Goal: Task Accomplishment & Management: Complete application form

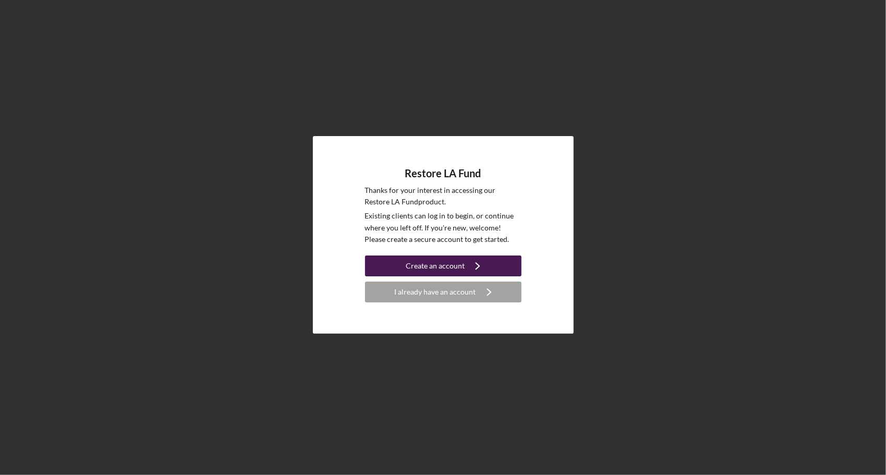
click at [430, 271] on div "Create an account" at bounding box center [435, 265] width 59 height 21
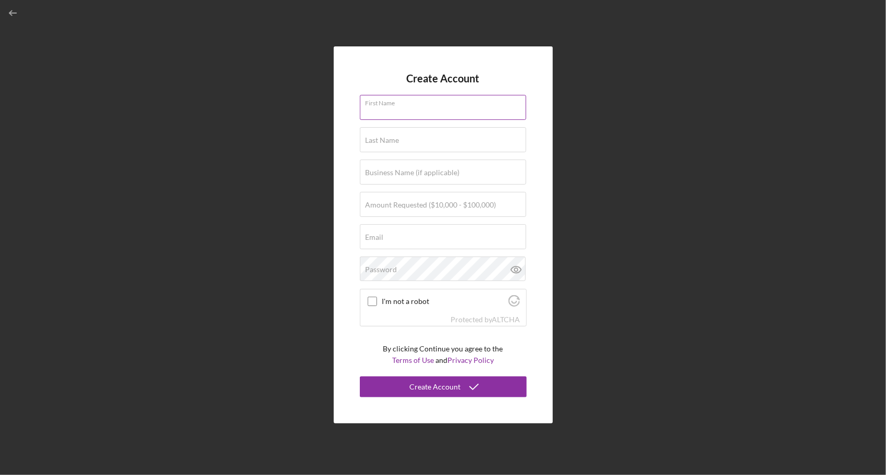
click at [399, 116] on input "First Name" at bounding box center [443, 107] width 166 height 25
type input "[PERSON_NAME]"
type input "[PERSON_NAME][EMAIL_ADDRESS][PERSON_NAME][DOMAIN_NAME]"
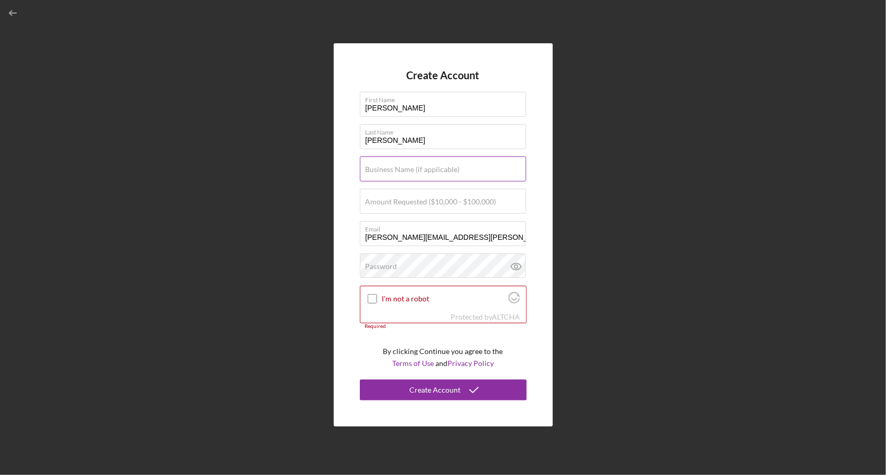
click at [413, 171] on label "Business Name (if applicable)" at bounding box center [412, 169] width 94 height 8
click at [413, 171] on input "Business Name (if applicable)" at bounding box center [443, 168] width 166 height 25
type input "BG Truck and Catering, LLC"
type input "$100,000"
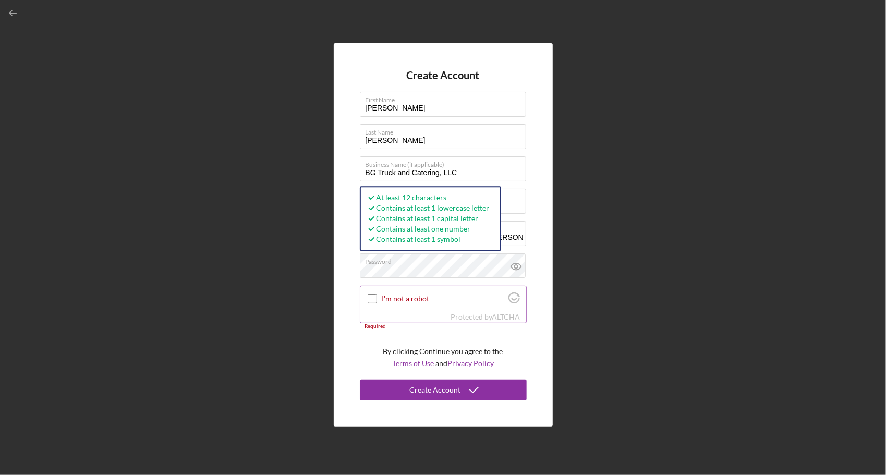
click at [372, 298] on input "I'm not a robot" at bounding box center [372, 298] width 9 height 9
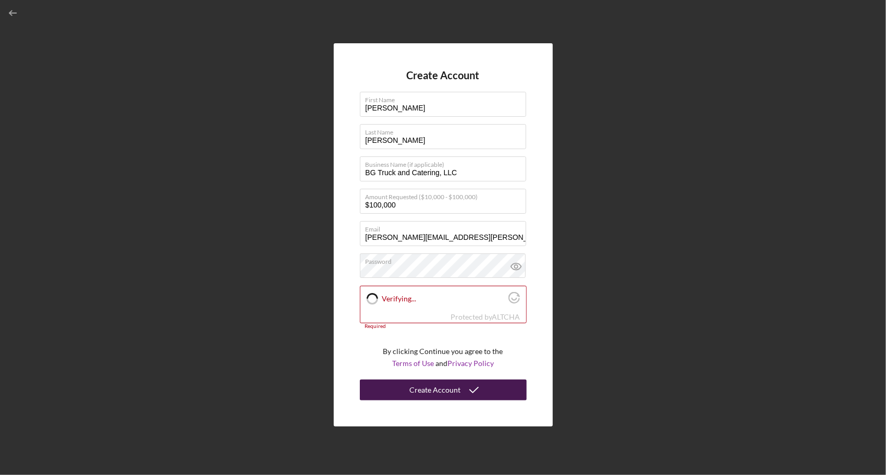
checkbox input "true"
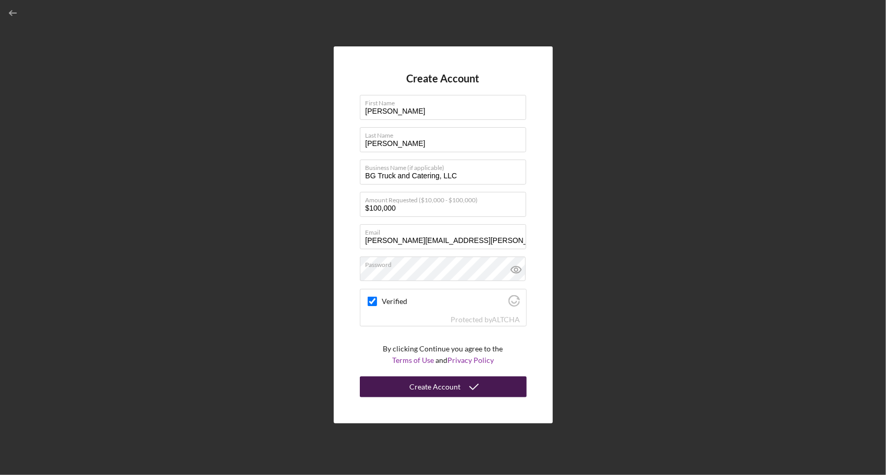
click at [454, 384] on div "Create Account" at bounding box center [435, 386] width 51 height 21
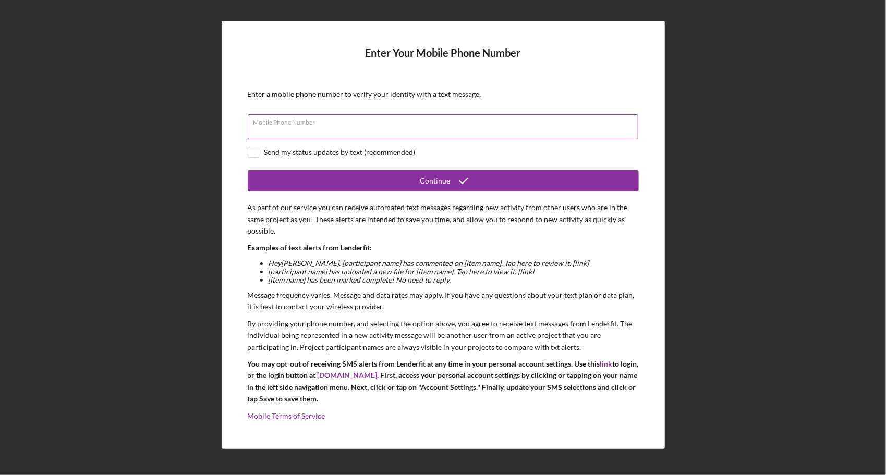
drag, startPoint x: 317, startPoint y: 122, endPoint x: 349, endPoint y: 132, distance: 34.0
click at [317, 122] on div "Mobile Phone Number" at bounding box center [443, 127] width 391 height 26
type input "[PHONE_NUMBER]"
click at [257, 152] on input "checkbox" at bounding box center [253, 152] width 10 height 10
checkbox input "true"
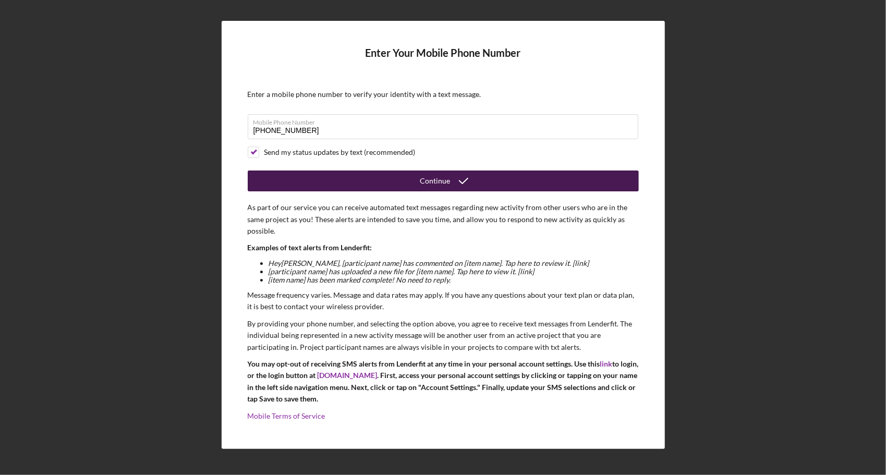
click at [406, 186] on button "Continue" at bounding box center [443, 180] width 391 height 21
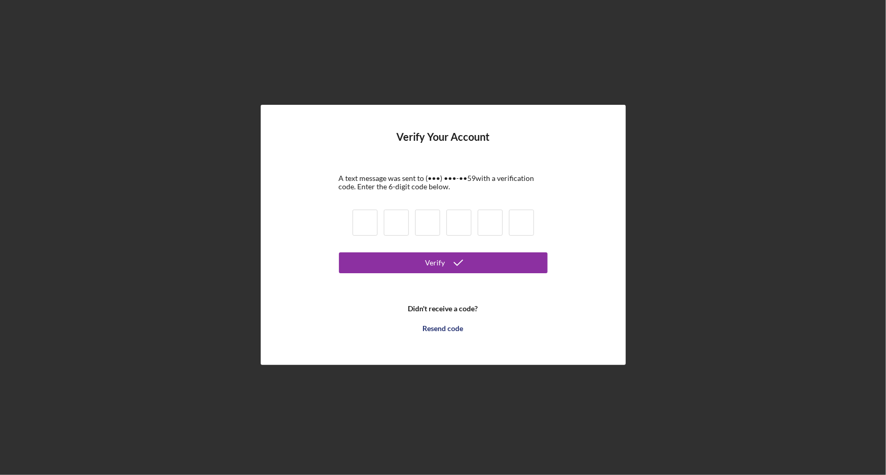
click at [373, 223] on input at bounding box center [364, 223] width 25 height 26
type input "8"
type input "9"
type input "7"
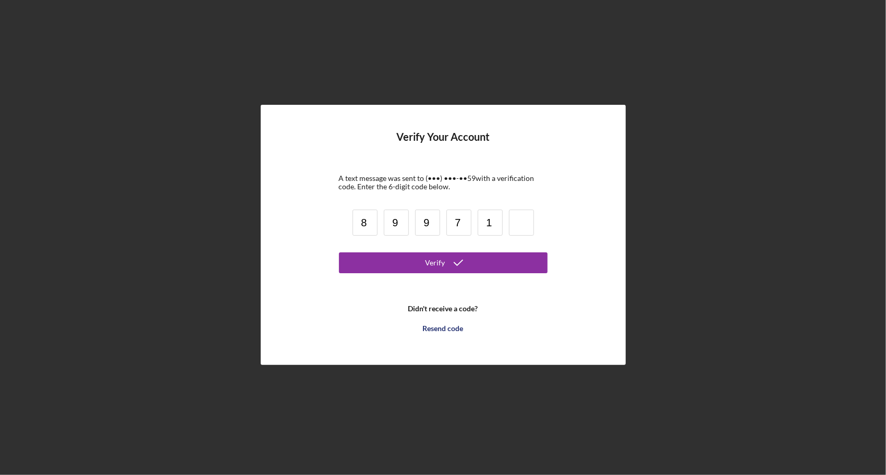
type input "1"
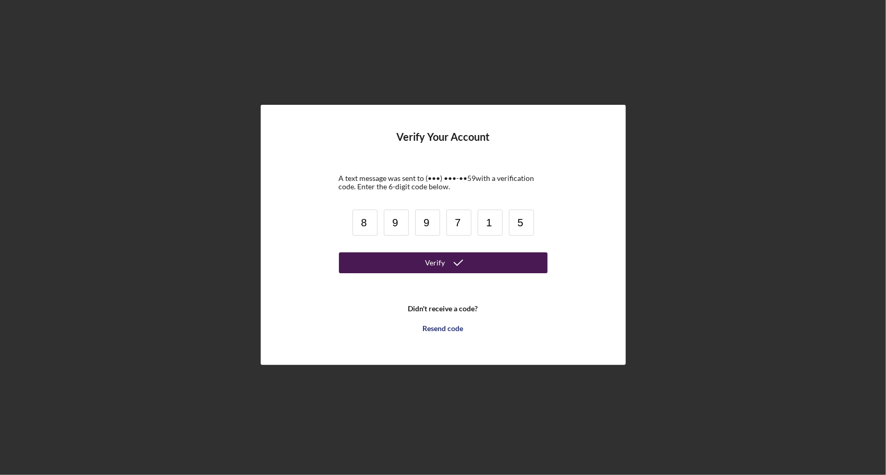
type input "5"
click at [434, 262] on div "Verify" at bounding box center [435, 262] width 20 height 21
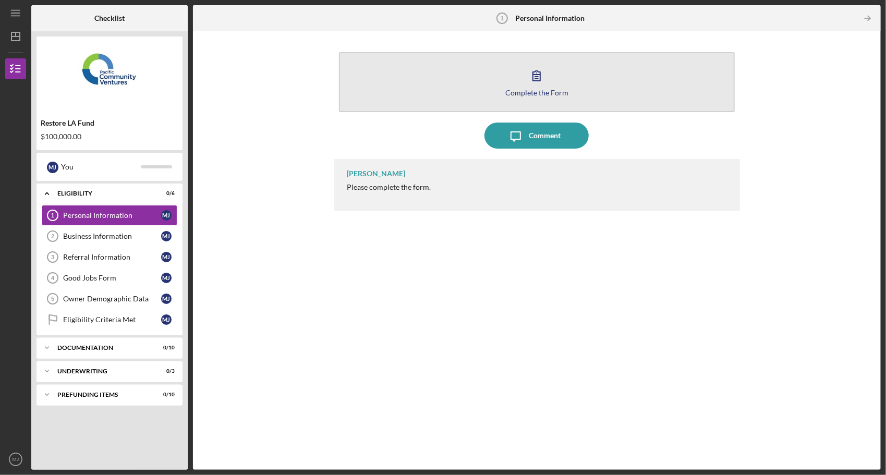
click at [537, 75] on icon "button" at bounding box center [536, 76] width 7 height 10
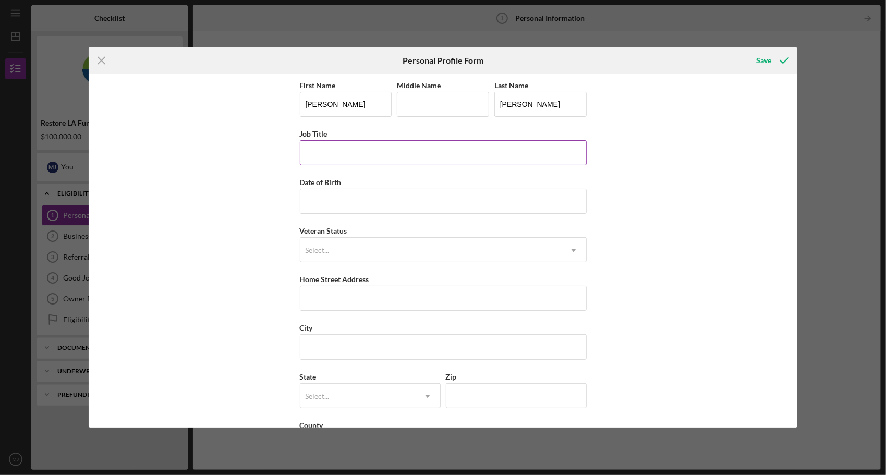
click at [343, 151] on input "Job Title" at bounding box center [443, 152] width 287 height 25
type input "Controller"
click at [324, 199] on input "Date of Birth" at bounding box center [443, 201] width 287 height 25
type input "[DATE]"
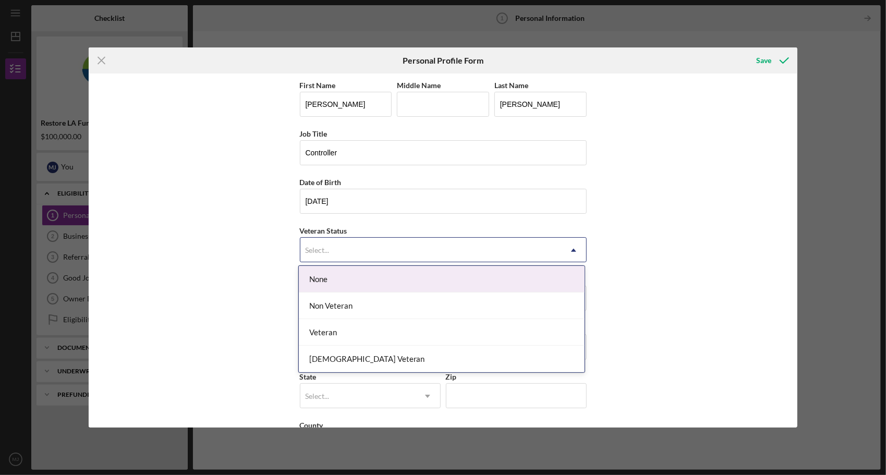
click at [347, 255] on div "Select..." at bounding box center [430, 250] width 261 height 24
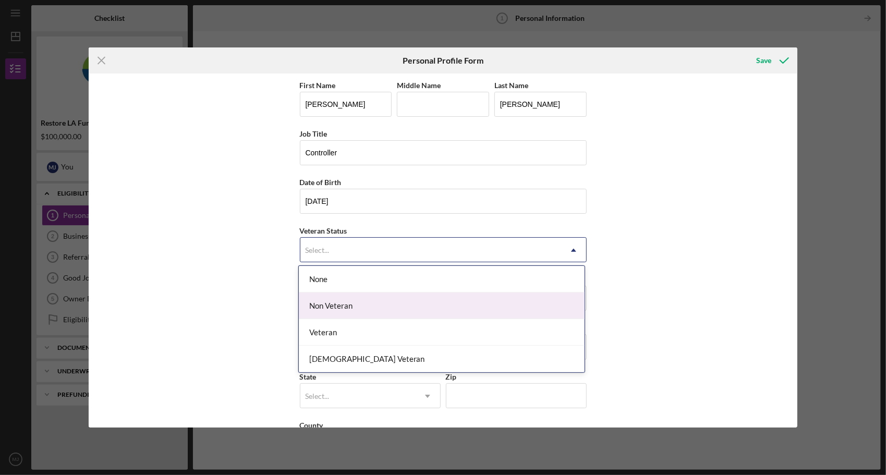
click at [348, 297] on div "Non Veteran" at bounding box center [442, 305] width 286 height 27
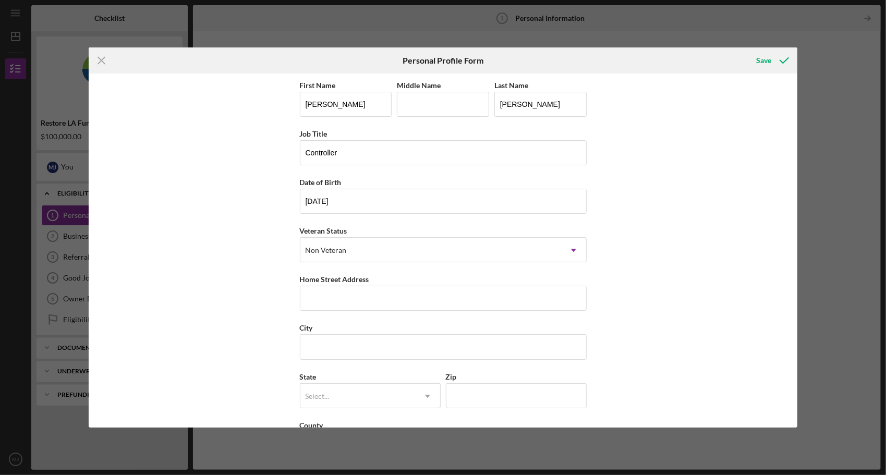
scroll to position [42, 0]
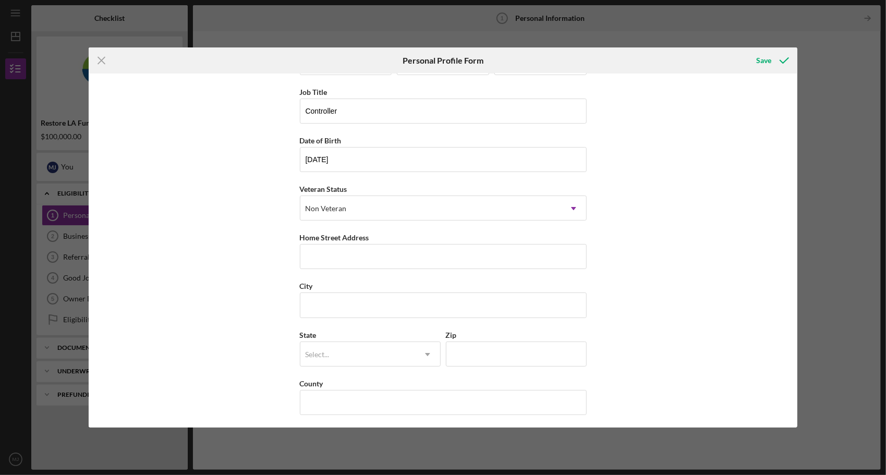
drag, startPoint x: 199, startPoint y: 66, endPoint x: 359, endPoint y: 68, distance: 160.1
click at [359, 68] on div "Icon/Menu Close Personal Profile Form Save" at bounding box center [443, 60] width 709 height 26
click at [360, 256] on input "Home Street Address" at bounding box center [443, 256] width 287 height 25
type input "[STREET_ADDRESS][US_STATE]"
type input "C"
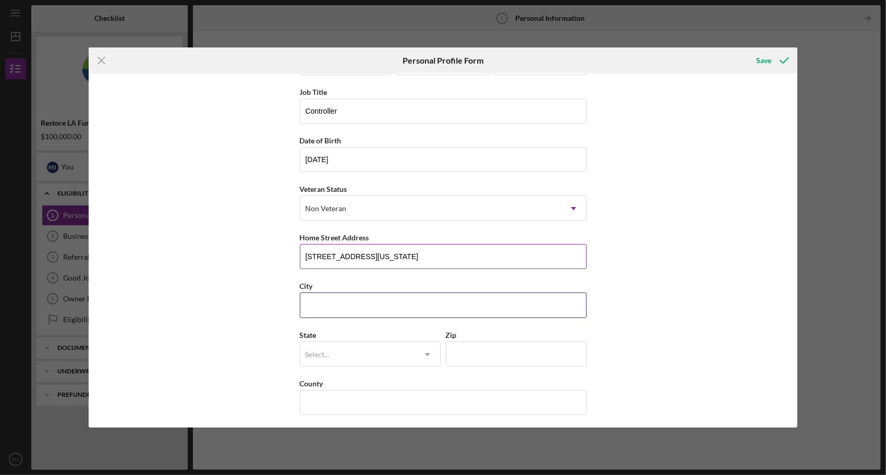
type input "[GEOGRAPHIC_DATA]"
type input "91105"
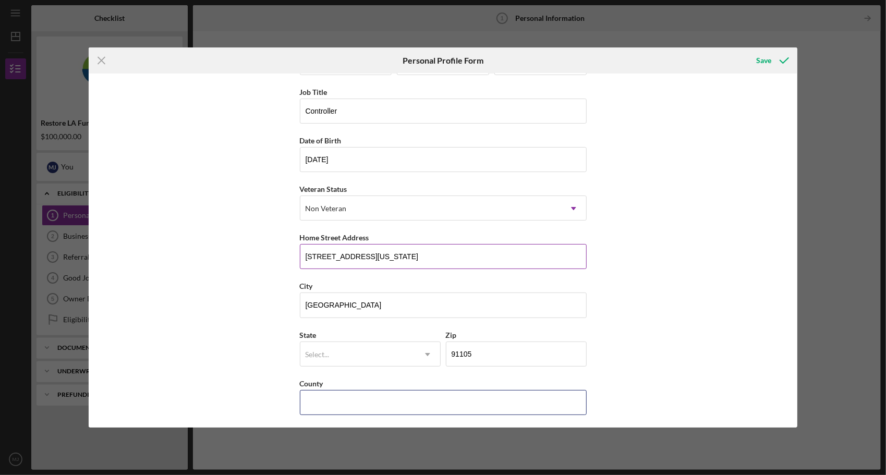
type input "CA"
drag, startPoint x: 402, startPoint y: 253, endPoint x: 234, endPoint y: 239, distance: 169.0
click at [234, 239] on div "First Name [PERSON_NAME] Middle Name C Last Name [PERSON_NAME] Job Title Contro…" at bounding box center [443, 251] width 709 height 354
type input "PO Box 711116"
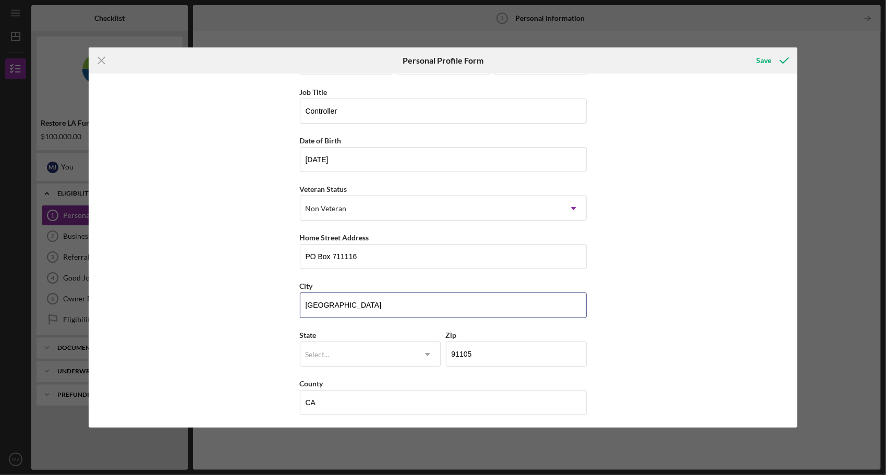
drag, startPoint x: 277, startPoint y: 296, endPoint x: 249, endPoint y: 297, distance: 28.2
click at [260, 296] on div "First Name [PERSON_NAME] Middle Name C Last Name [PERSON_NAME] Job Title Contro…" at bounding box center [443, 251] width 709 height 354
click at [746, 50] on button "Save" at bounding box center [772, 60] width 52 height 21
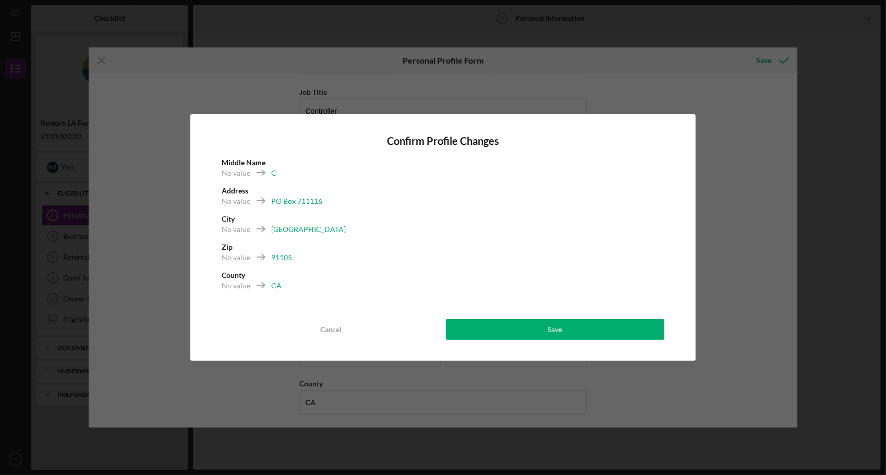
click at [299, 202] on div "PO Box 711116" at bounding box center [296, 201] width 51 height 10
click at [322, 330] on div "Cancel" at bounding box center [331, 329] width 22 height 21
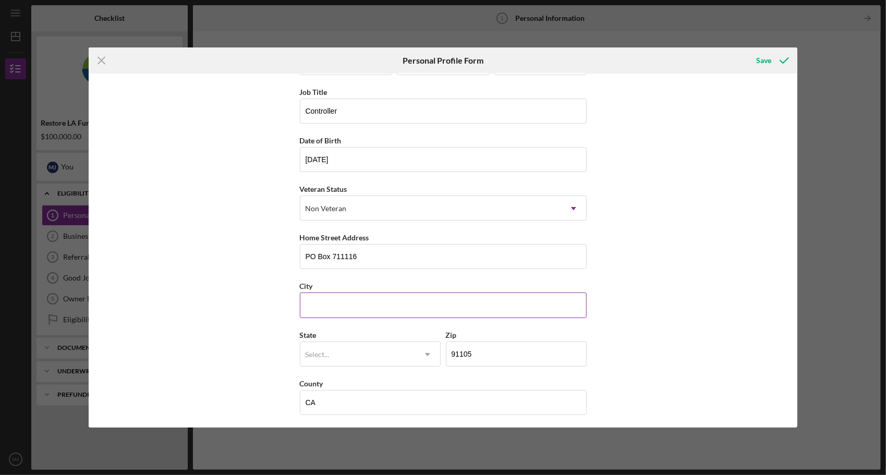
click at [392, 303] on input "City" at bounding box center [443, 304] width 287 height 25
type input "[GEOGRAPHIC_DATA]"
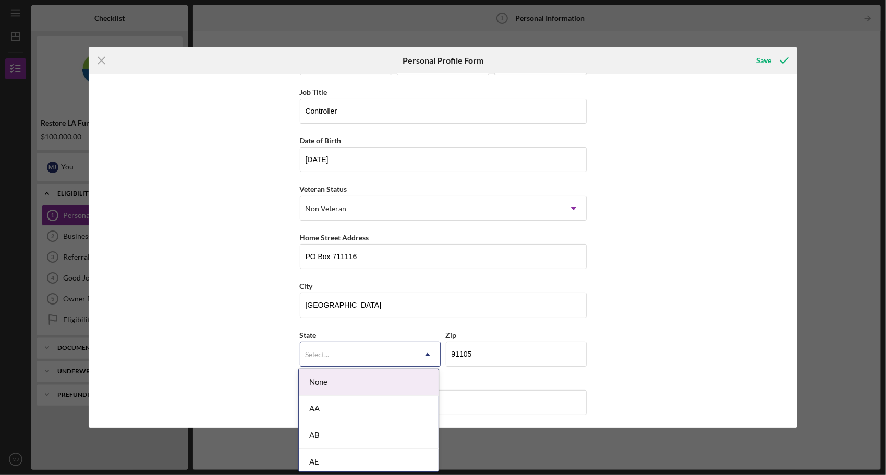
click at [349, 352] on div "Select..." at bounding box center [357, 355] width 115 height 24
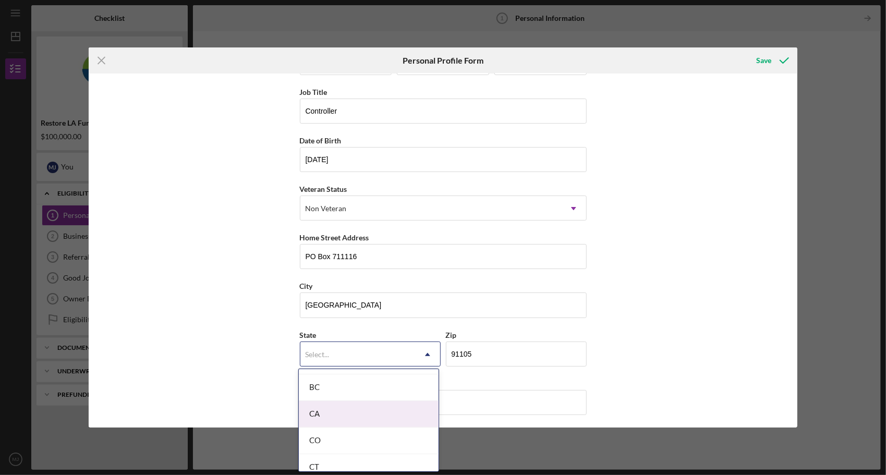
click at [348, 409] on div "CA" at bounding box center [369, 414] width 140 height 27
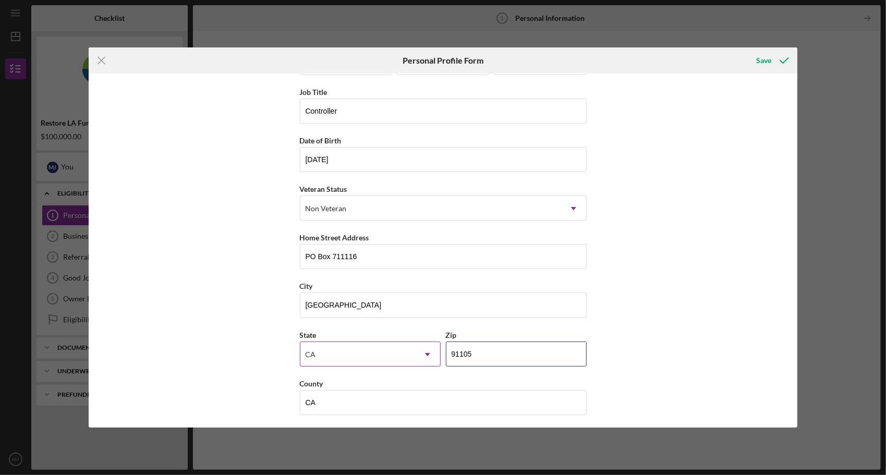
drag, startPoint x: 487, startPoint y: 359, endPoint x: 410, endPoint y: 347, distance: 78.0
click at [410, 347] on div "State [US_STATE] Icon/Dropdown Arrow Zip 91105" at bounding box center [443, 352] width 287 height 48
type input "90071"
click at [683, 298] on div "First Name [PERSON_NAME] Middle Name C Last Name [PERSON_NAME] Job Title Contro…" at bounding box center [443, 251] width 709 height 354
click at [775, 61] on icon "submit" at bounding box center [784, 60] width 26 height 26
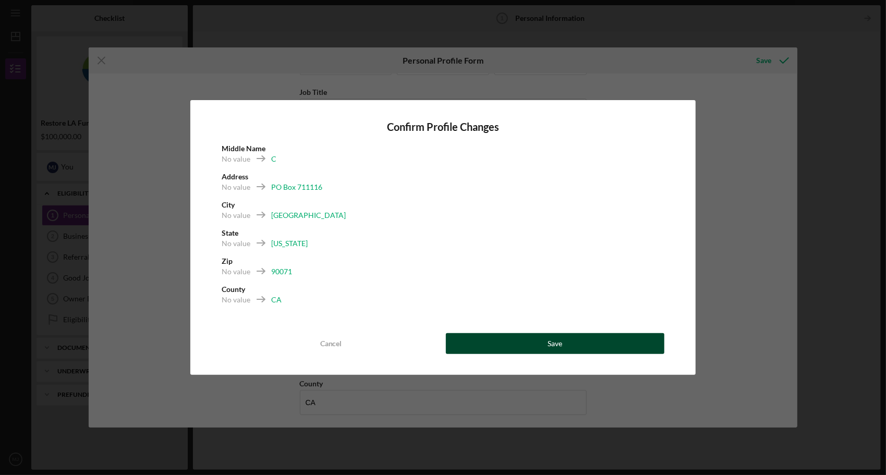
click at [569, 345] on button "Save" at bounding box center [555, 343] width 219 height 21
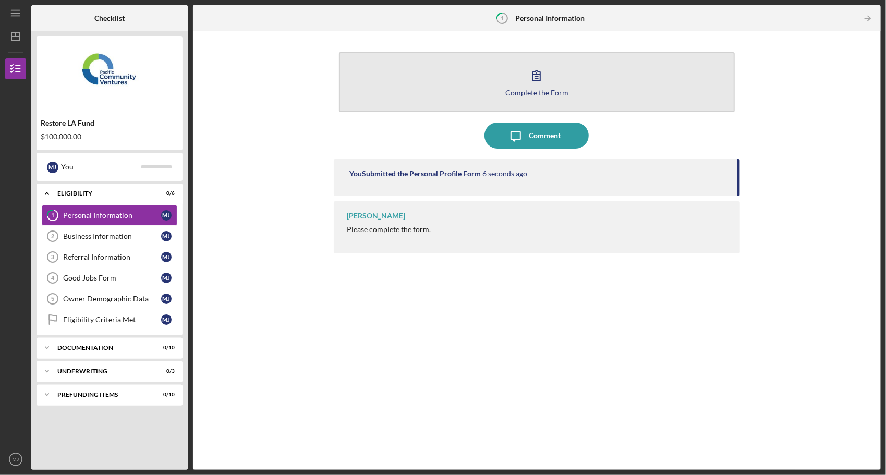
click at [522, 78] on button "Complete the Form Form" at bounding box center [537, 82] width 396 height 60
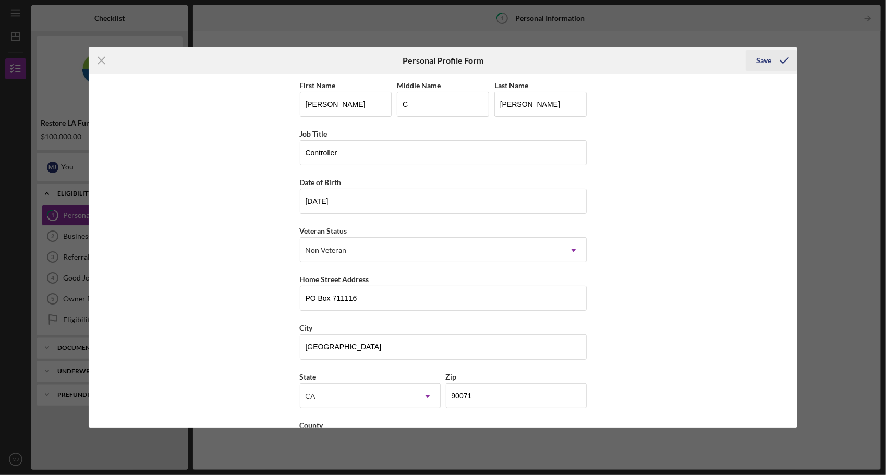
click at [789, 55] on icon "submit" at bounding box center [784, 60] width 26 height 26
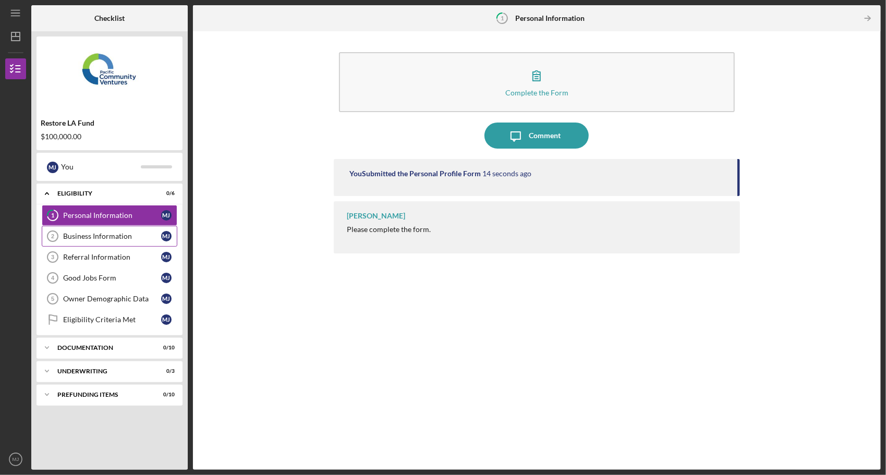
click at [86, 236] on div "Business Information" at bounding box center [112, 236] width 98 height 8
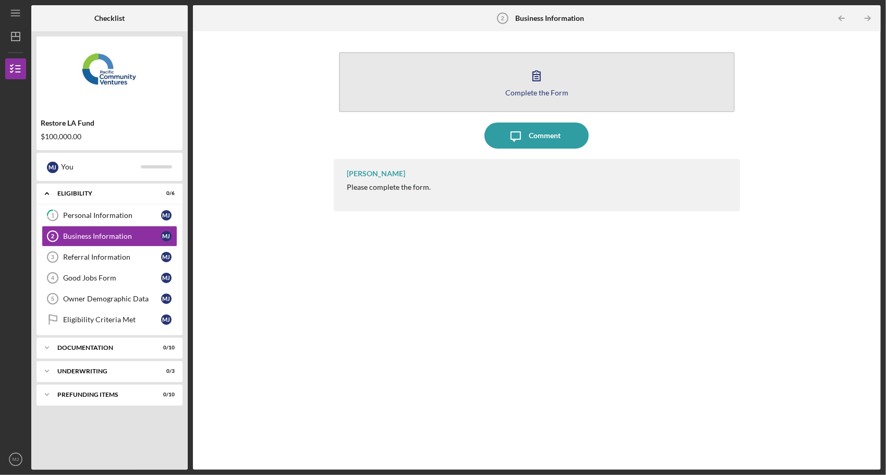
click at [542, 78] on icon "button" at bounding box center [536, 76] width 26 height 26
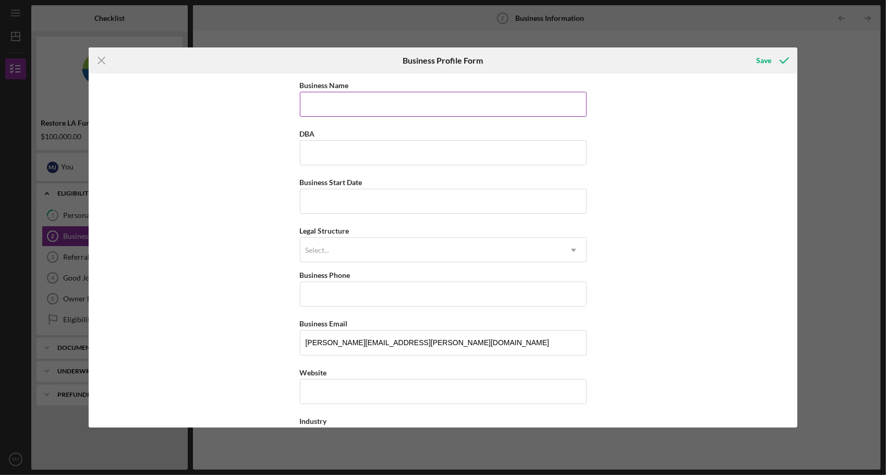
click at [316, 113] on input "Business Name" at bounding box center [443, 104] width 287 height 25
type input "BG Truck and Catering, LLC"
click at [365, 199] on input "Business Start Date" at bounding box center [443, 201] width 287 height 25
click at [310, 246] on div "Select..." at bounding box center [318, 250] width 24 height 8
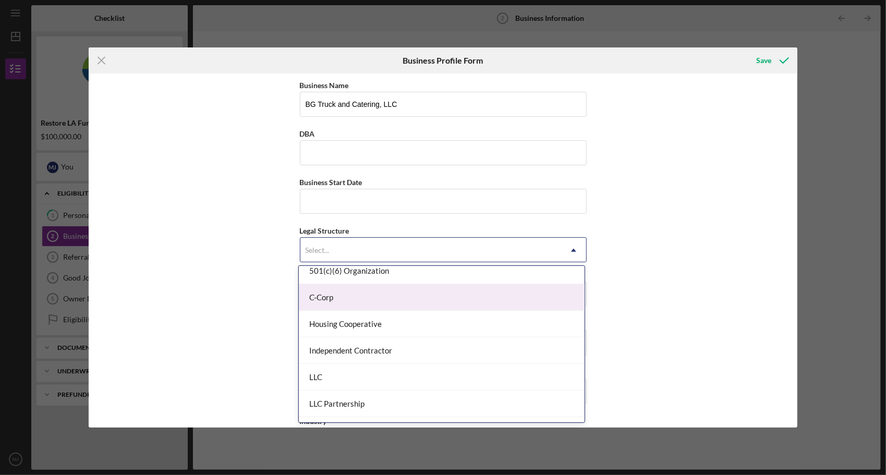
scroll to position [156, 0]
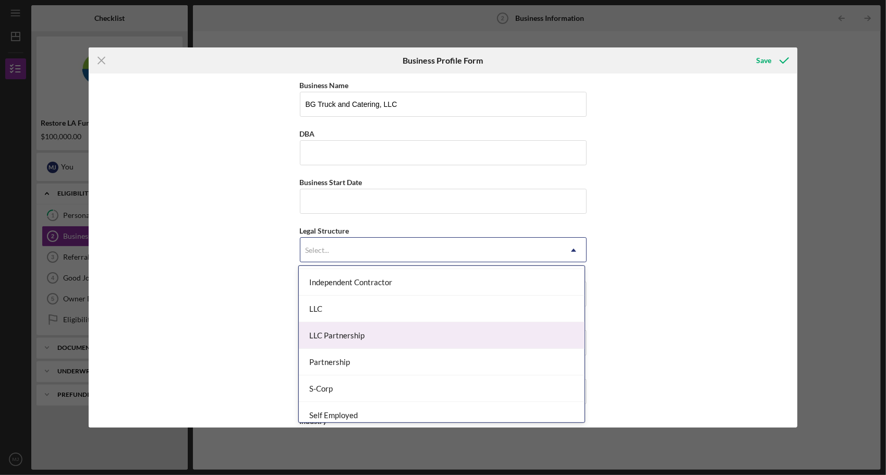
click at [359, 331] on div "LLC Partnership" at bounding box center [442, 335] width 286 height 27
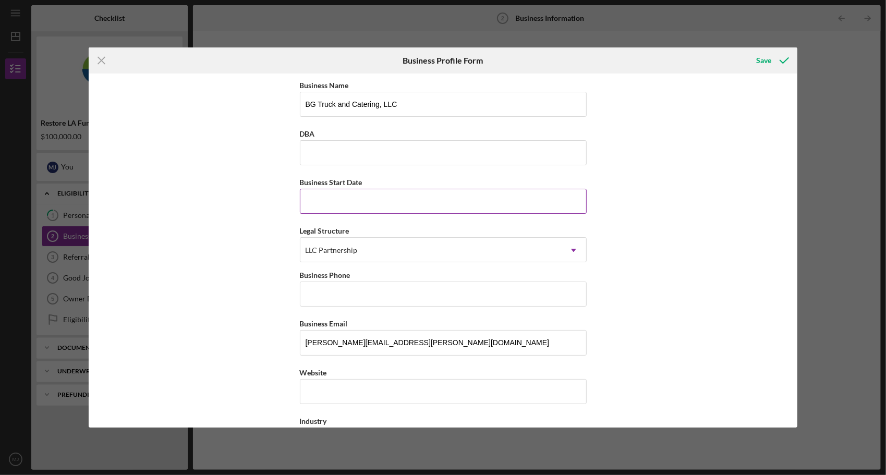
click at [335, 202] on input "Business Start Date" at bounding box center [443, 201] width 287 height 25
click at [364, 200] on input "Business Start Date" at bounding box center [443, 201] width 287 height 25
type input "[DATE]"
click at [195, 256] on div "Business Name BG Truck and Catering, LLC DBA Business Start Date [DATE] Legal S…" at bounding box center [443, 251] width 709 height 354
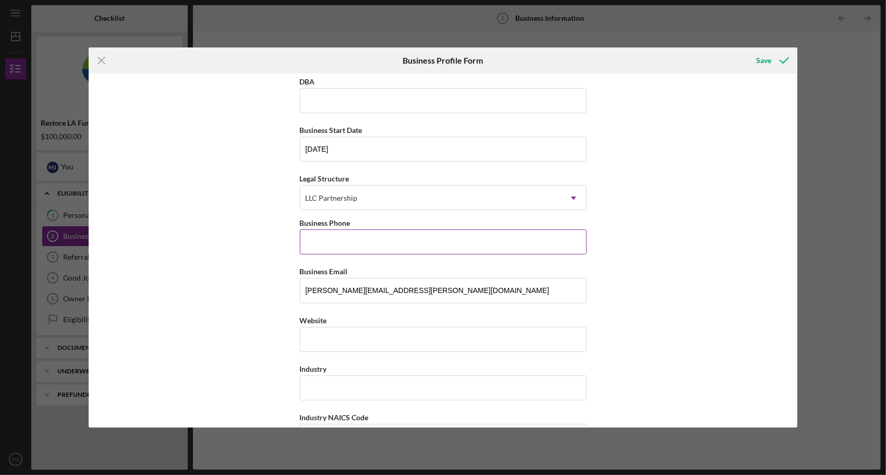
drag, startPoint x: 356, startPoint y: 244, endPoint x: 383, endPoint y: 244, distance: 27.6
click at [356, 244] on input "Business Phone" at bounding box center [443, 241] width 287 height 25
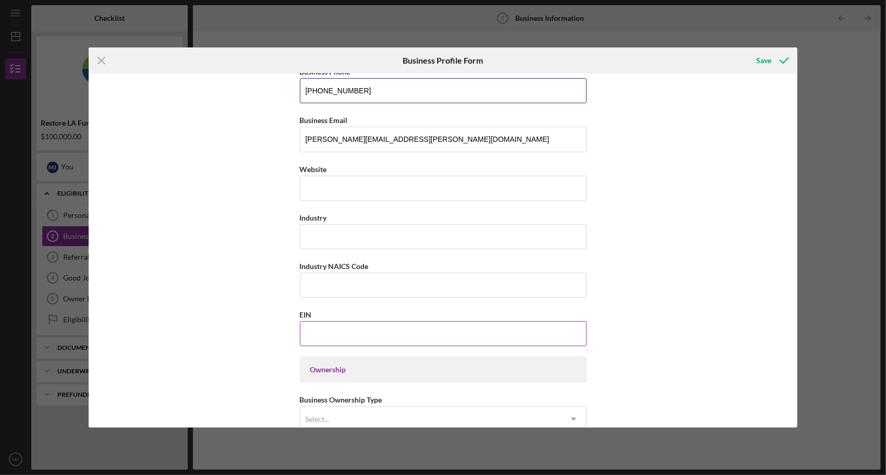
scroll to position [209, 0]
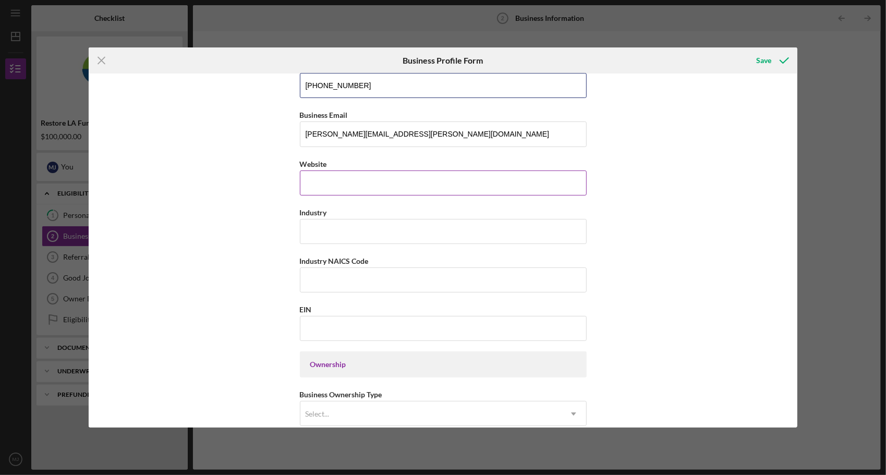
type input "[PHONE_NUMBER]"
click at [323, 182] on div "https:// Website" at bounding box center [443, 176] width 287 height 38
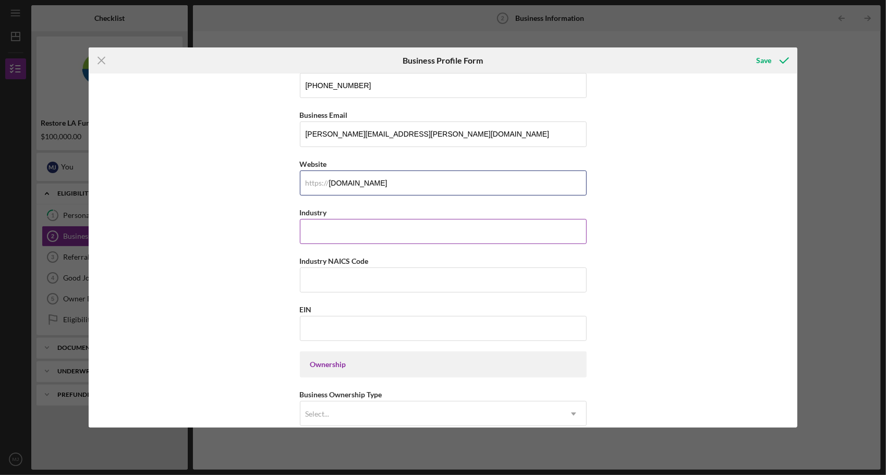
type input "[DOMAIN_NAME]"
click at [352, 228] on input "Industry" at bounding box center [443, 231] width 287 height 25
type input "Hospitality"
click at [352, 281] on input "Industry NAICS Code" at bounding box center [443, 279] width 287 height 25
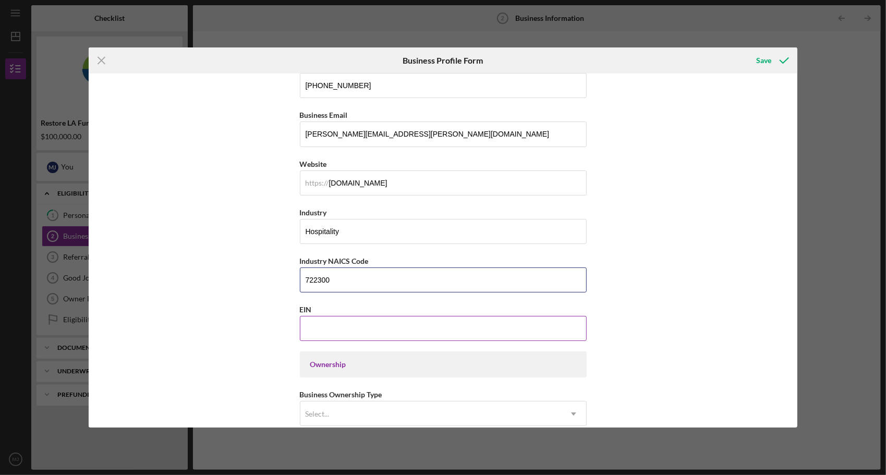
type input "722300"
click at [356, 330] on input "EIN" at bounding box center [443, 328] width 287 height 25
type input "[US_EMPLOYER_IDENTIFICATION_NUMBER]"
click at [361, 364] on div "Ownership" at bounding box center [443, 364] width 266 height 8
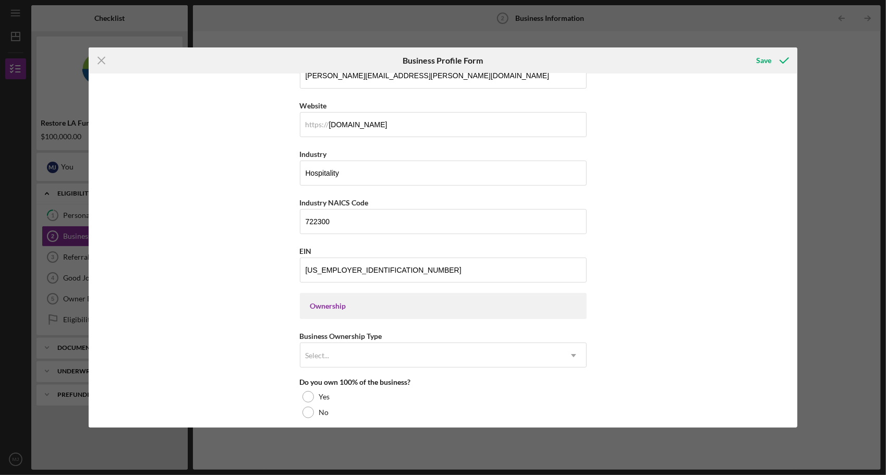
scroll to position [313, 0]
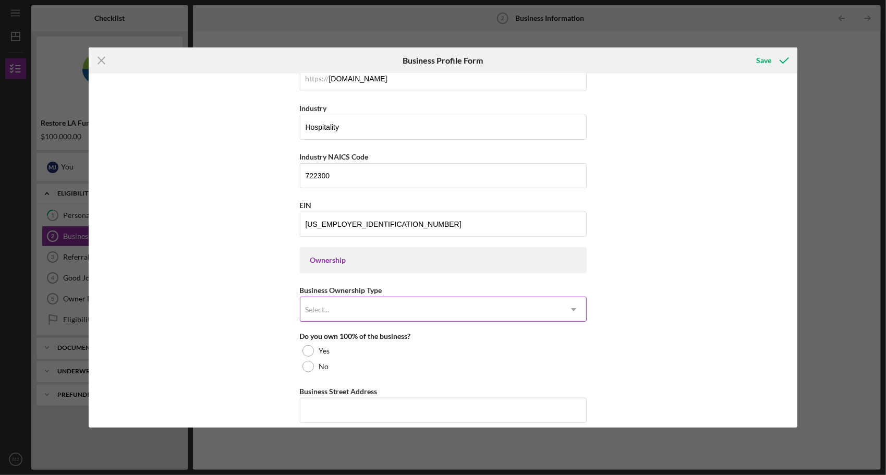
click at [390, 318] on div "Select..." at bounding box center [430, 310] width 261 height 24
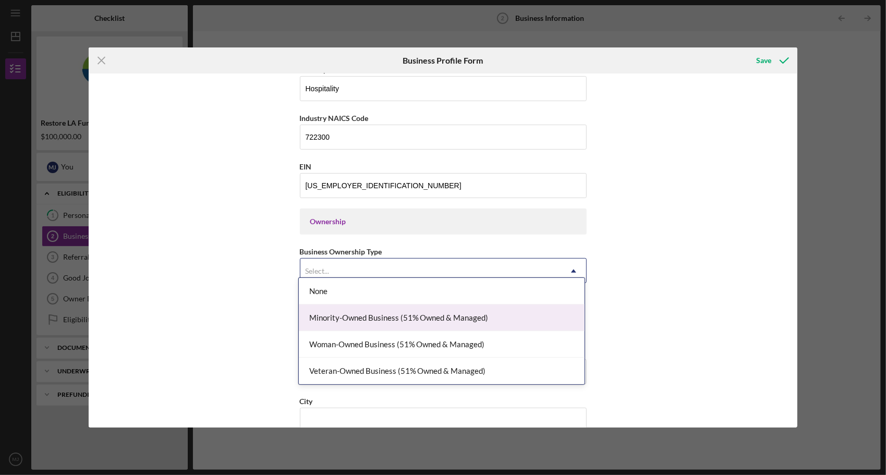
scroll to position [365, 0]
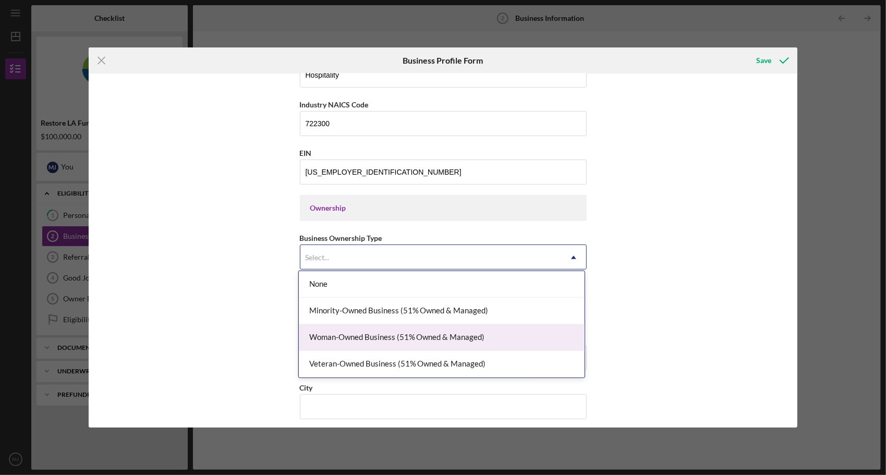
click at [399, 339] on div "Woman-Owned Business (51% Owned & Managed)" at bounding box center [442, 337] width 286 height 27
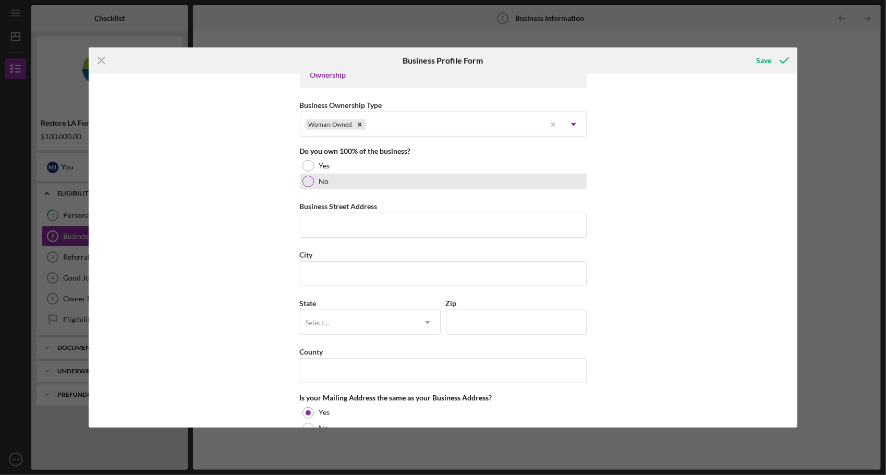
scroll to position [341, 0]
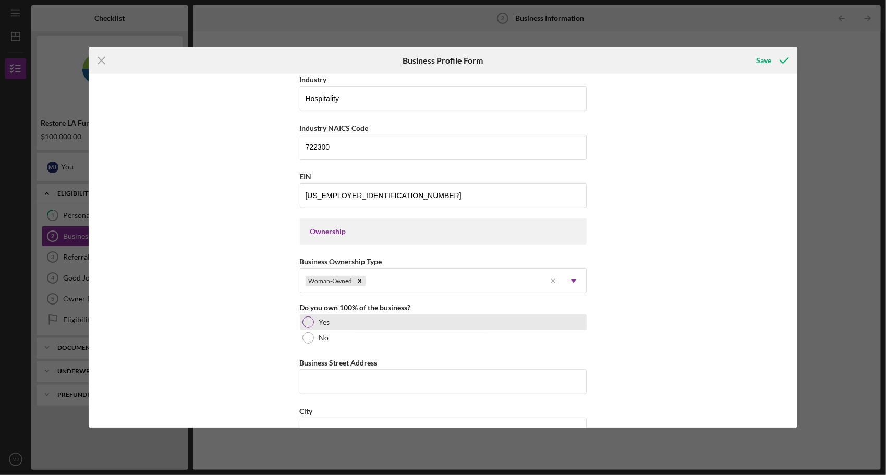
click at [309, 318] on div at bounding box center [307, 321] width 11 height 11
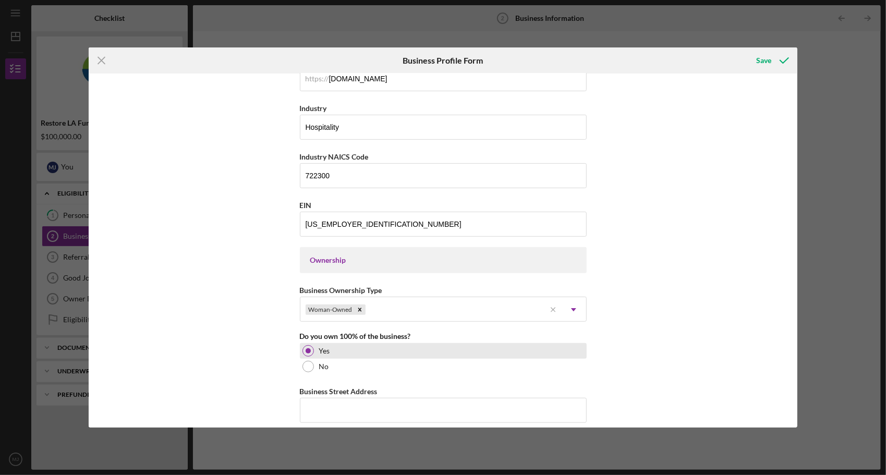
scroll to position [365, 0]
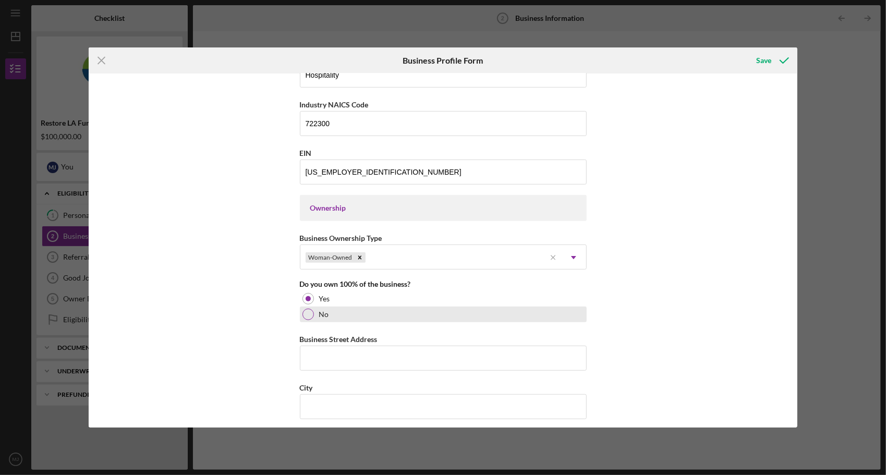
drag, startPoint x: 304, startPoint y: 313, endPoint x: 312, endPoint y: 319, distance: 9.4
click at [304, 313] on div at bounding box center [307, 314] width 11 height 11
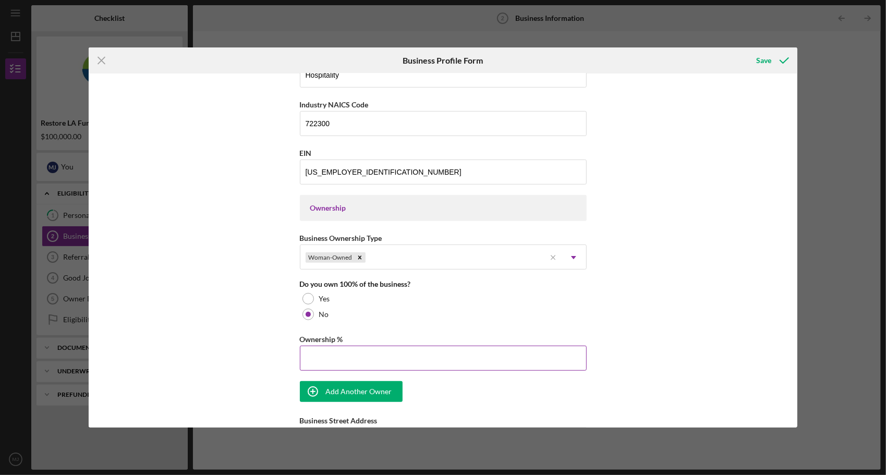
click at [377, 358] on input "Ownership %" at bounding box center [443, 358] width 287 height 25
type input "50.00%"
click at [422, 383] on div "Business Name BG Truck and Catering, LLC DBA Business Start Date [DATE] Legal S…" at bounding box center [443, 282] width 287 height 1137
click at [375, 392] on div "Add Another Owner" at bounding box center [359, 391] width 66 height 21
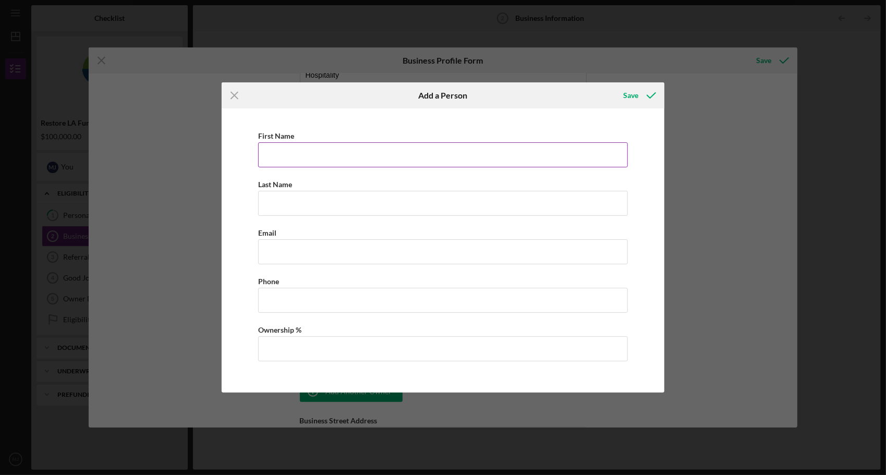
click at [321, 157] on input "First Name" at bounding box center [443, 154] width 370 height 25
type input "S"
click at [234, 93] on icon "Icon/Menu Close" at bounding box center [235, 95] width 26 height 26
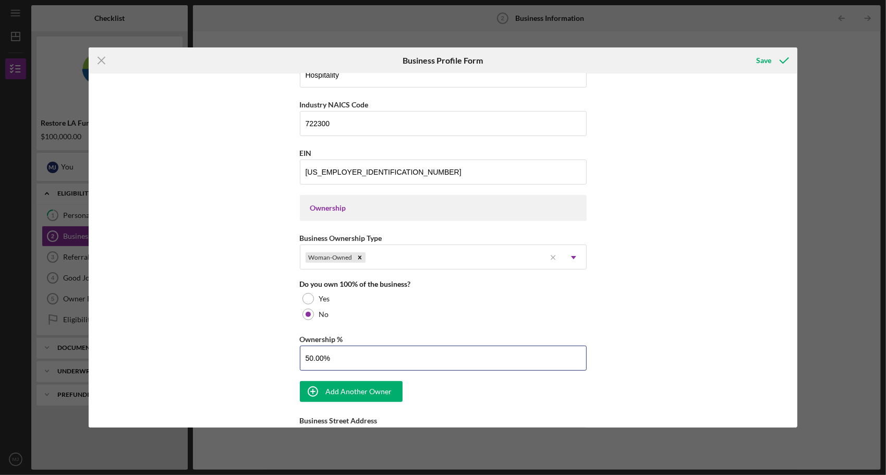
drag, startPoint x: 337, startPoint y: 350, endPoint x: 288, endPoint y: 351, distance: 49.0
click at [288, 351] on div "Business Name BG Truck and Catering, LLC DBA Business Start Date [DATE] Legal S…" at bounding box center [443, 251] width 709 height 354
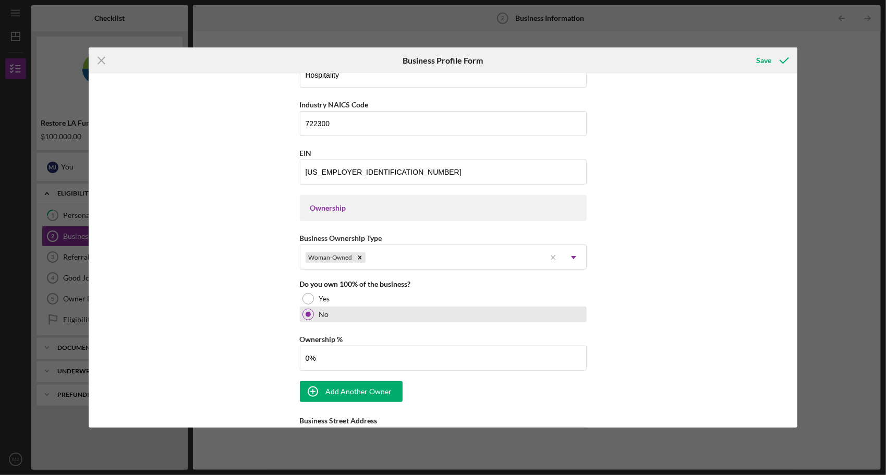
type input "0.00%"
click at [387, 311] on div "No" at bounding box center [443, 315] width 287 height 16
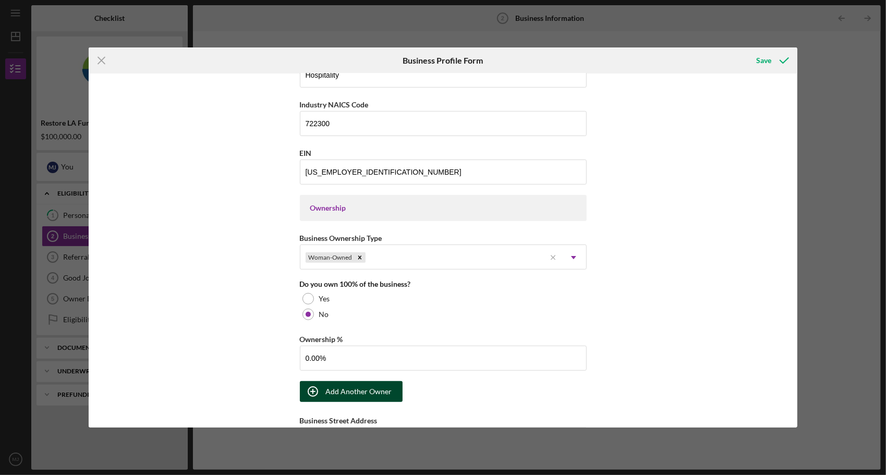
click at [346, 388] on div "Add Another Owner" at bounding box center [359, 391] width 66 height 21
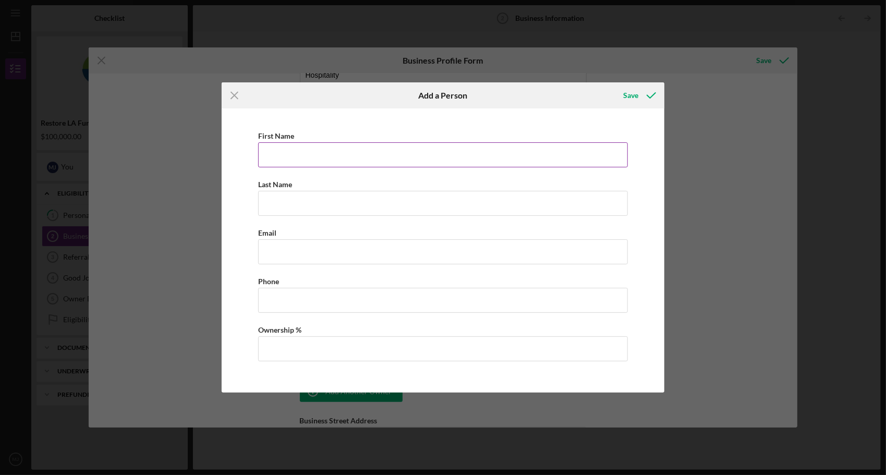
click at [313, 149] on input "First Name" at bounding box center [443, 154] width 370 height 25
type input "[PERSON_NAME] [PERSON_NAME]"
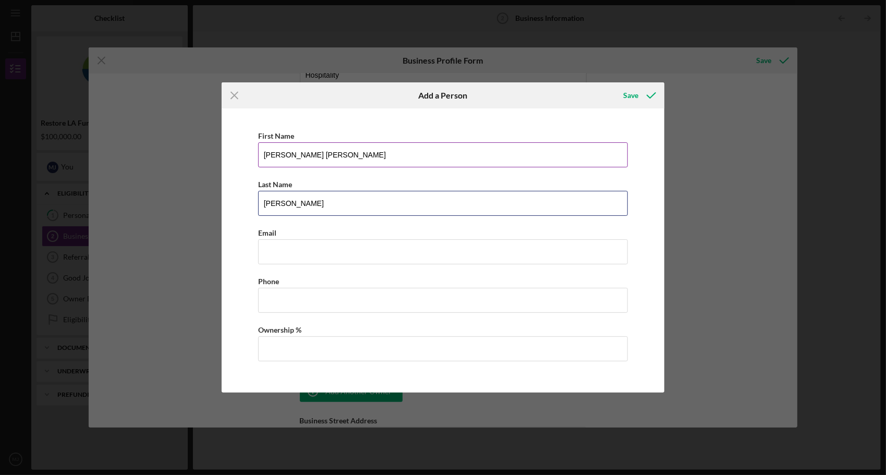
type input "[PERSON_NAME]"
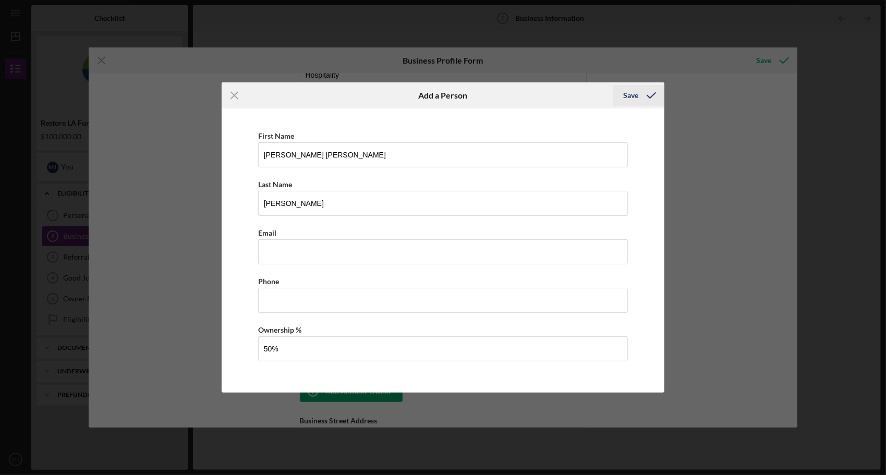
type input "50.00%"
click at [634, 95] on div "Save" at bounding box center [630, 95] width 15 height 21
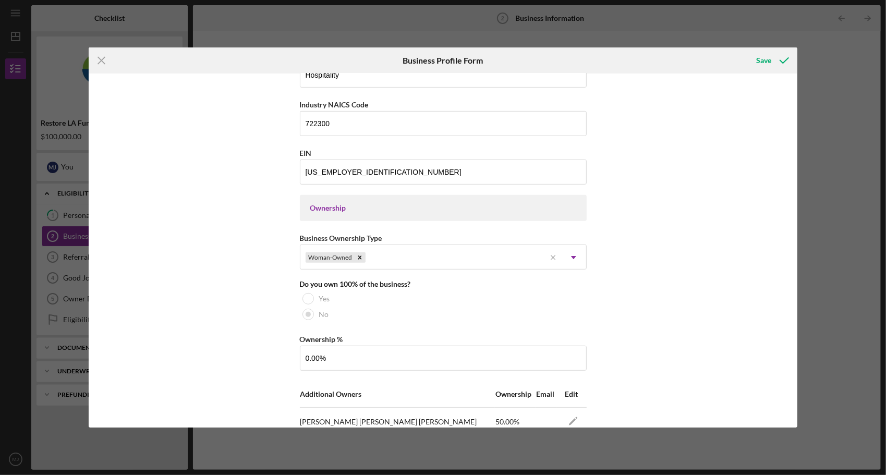
scroll to position [568, 0]
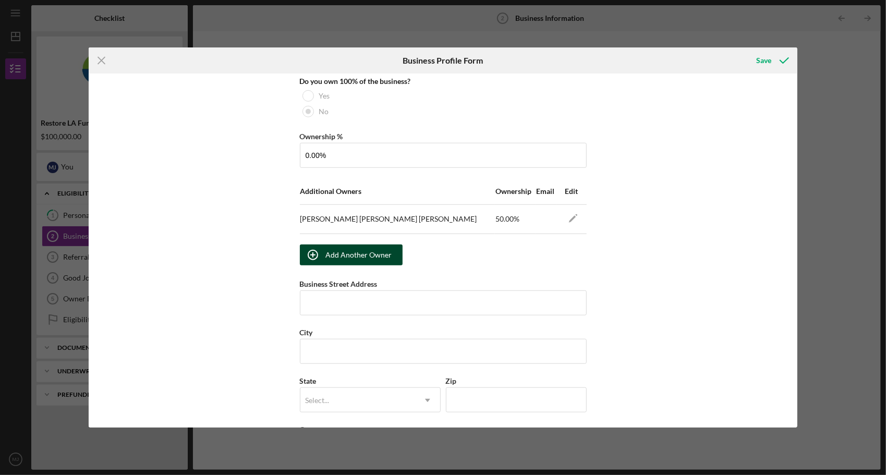
click at [381, 253] on div "Add Another Owner" at bounding box center [359, 255] width 66 height 21
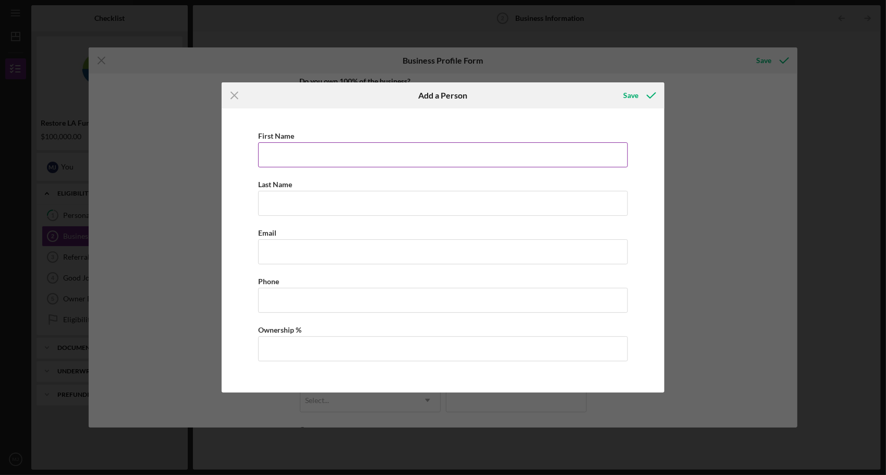
click at [313, 158] on input "First Name" at bounding box center [443, 154] width 370 height 25
type input "[PERSON_NAME]"
type input "Feniger"
type input "50.00%"
click at [629, 97] on div "Save" at bounding box center [630, 95] width 15 height 21
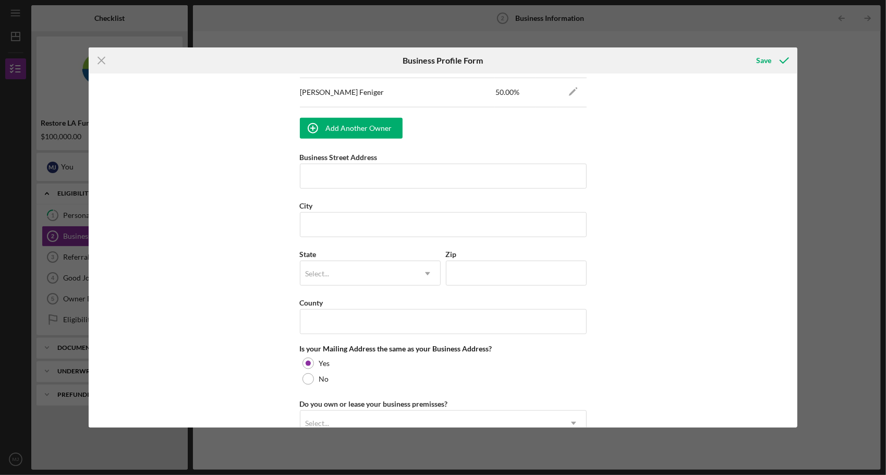
scroll to position [724, 0]
click at [307, 373] on div at bounding box center [307, 378] width 11 height 11
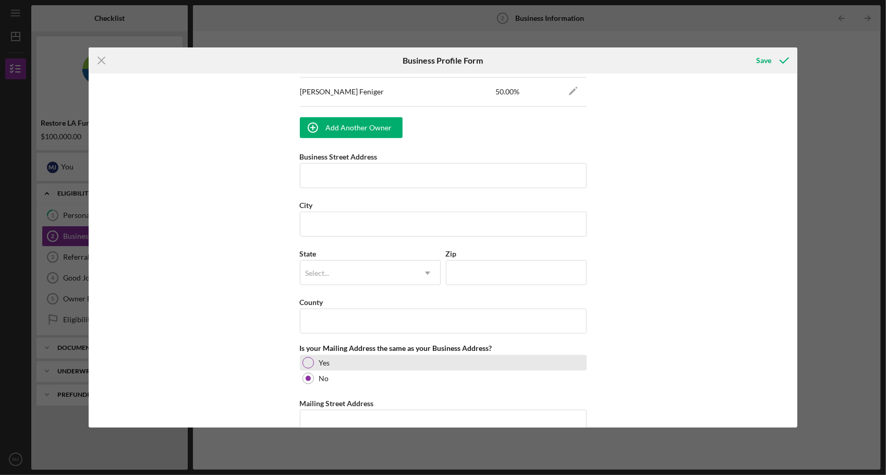
click at [303, 357] on div at bounding box center [307, 362] width 11 height 11
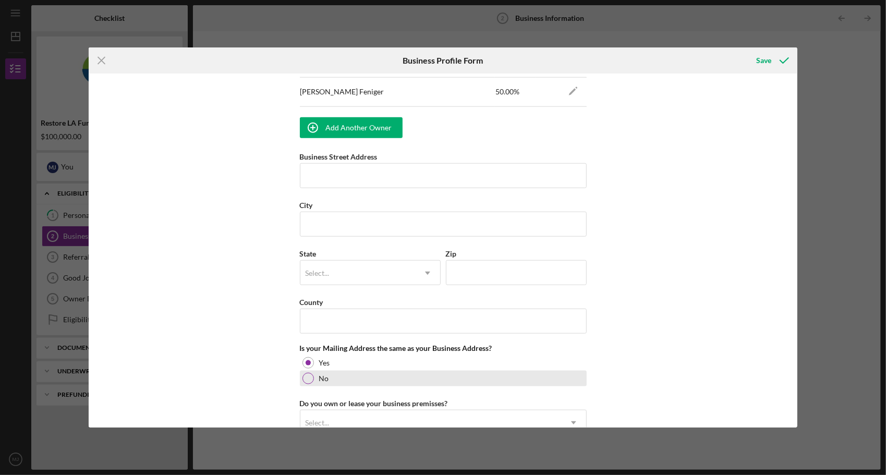
click at [303, 373] on div at bounding box center [307, 378] width 11 height 11
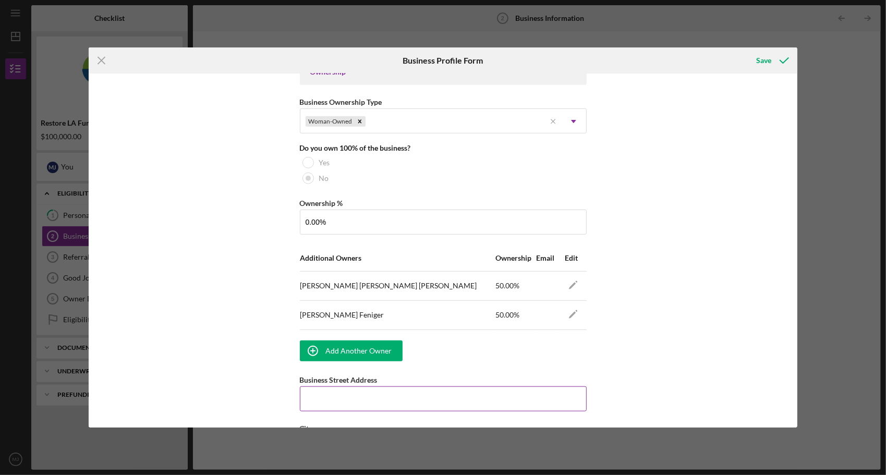
scroll to position [605, 0]
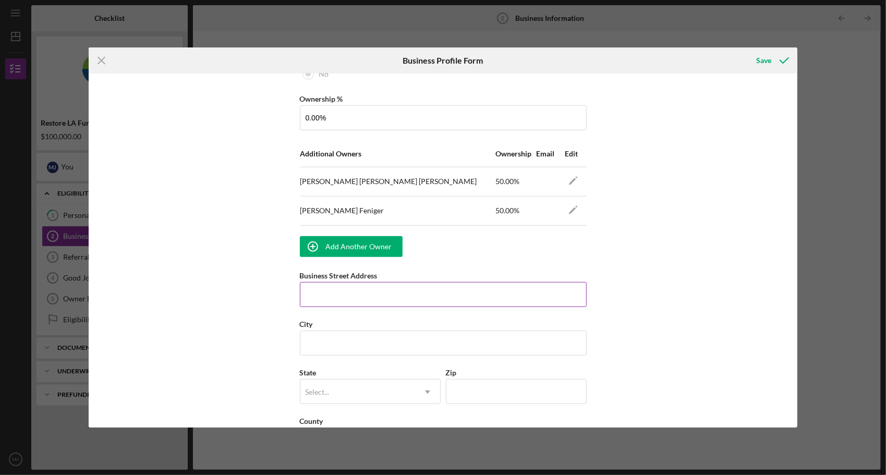
click at [324, 292] on input "Business Street Address" at bounding box center [443, 294] width 287 height 25
type input "[STREET_ADDRESS][US_STATE]"
type input "[GEOGRAPHIC_DATA]"
type input "91105"
type input "CA"
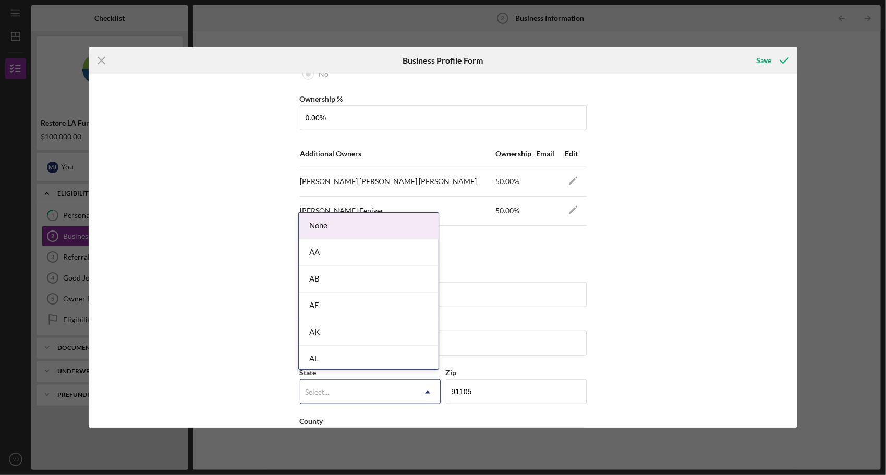
click at [333, 393] on div "Select..." at bounding box center [357, 392] width 115 height 24
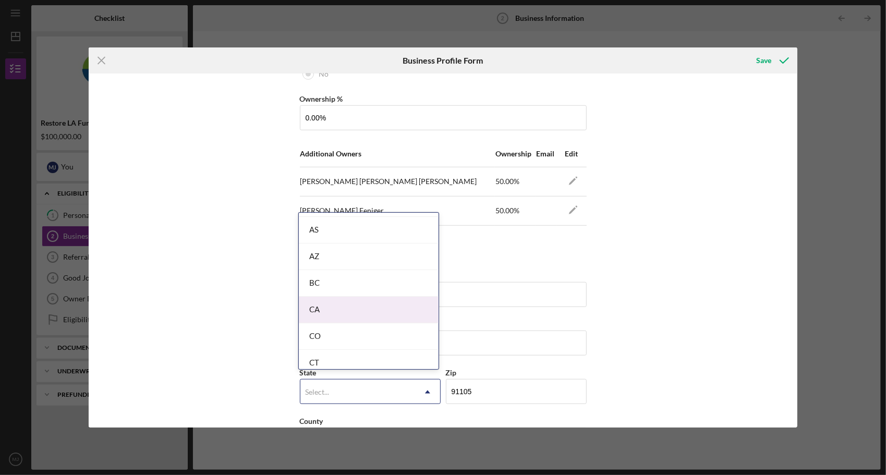
click at [352, 308] on div "CA" at bounding box center [369, 310] width 140 height 27
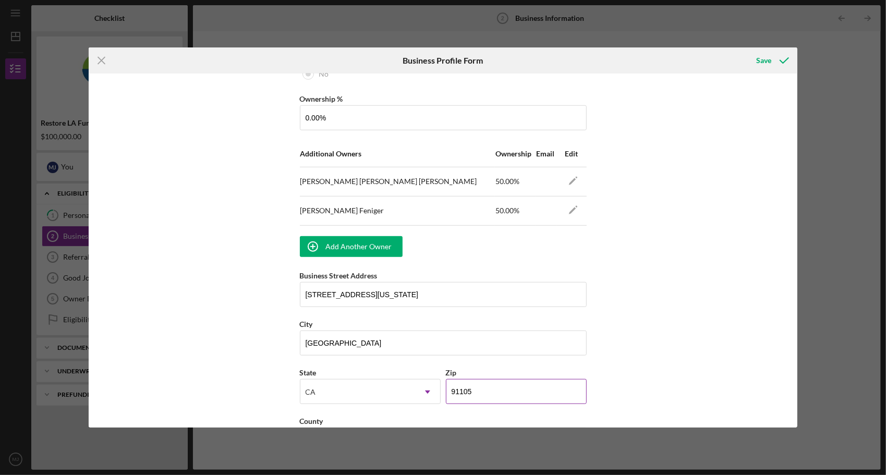
click at [504, 388] on input "91105" at bounding box center [516, 391] width 141 height 25
drag, startPoint x: 504, startPoint y: 388, endPoint x: 529, endPoint y: 388, distance: 25.0
click at [504, 388] on input "91105" at bounding box center [516, 391] width 141 height 25
click at [716, 303] on div "Business Name BG Truck and Catering, LLC DBA Business Start Date [DATE] Legal S…" at bounding box center [443, 251] width 709 height 354
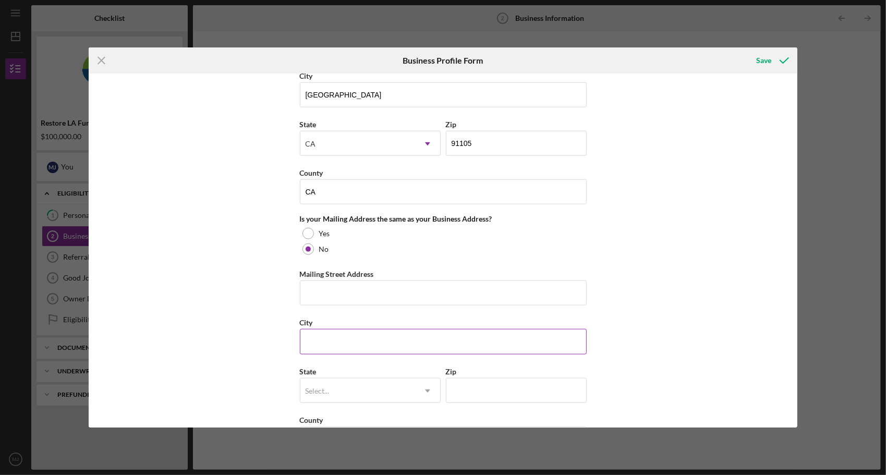
scroll to position [866, 0]
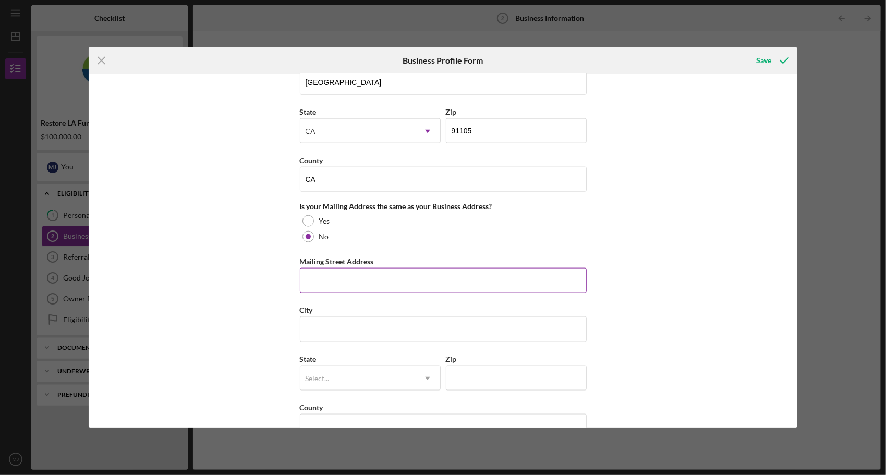
click at [376, 282] on input "Mailing Street Address" at bounding box center [443, 280] width 287 height 25
type input "PO Box 711116"
type input "[GEOGRAPHIC_DATA]"
type input "90071"
type input "CA"
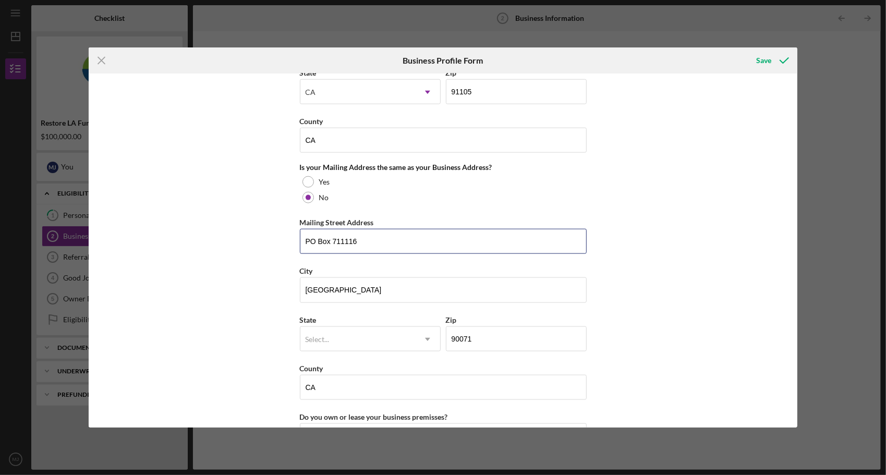
scroll to position [918, 0]
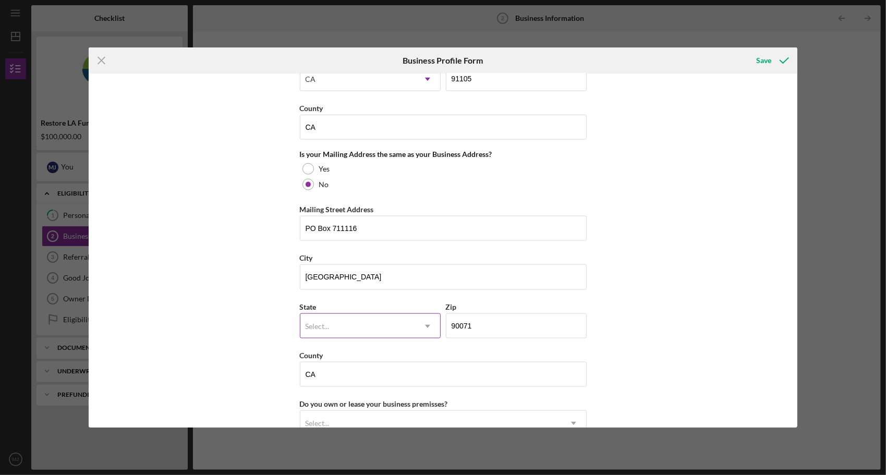
click at [380, 326] on div "Select..." at bounding box center [357, 326] width 115 height 24
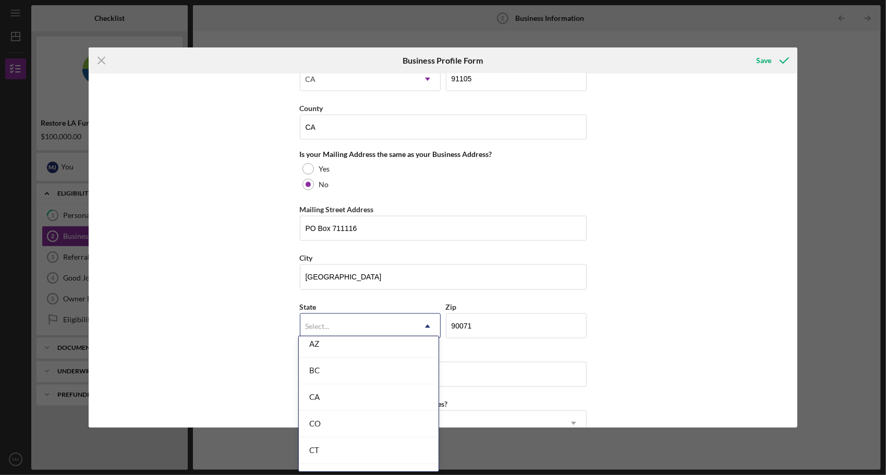
scroll to position [261, 0]
click at [351, 381] on div "CA" at bounding box center [369, 381] width 140 height 27
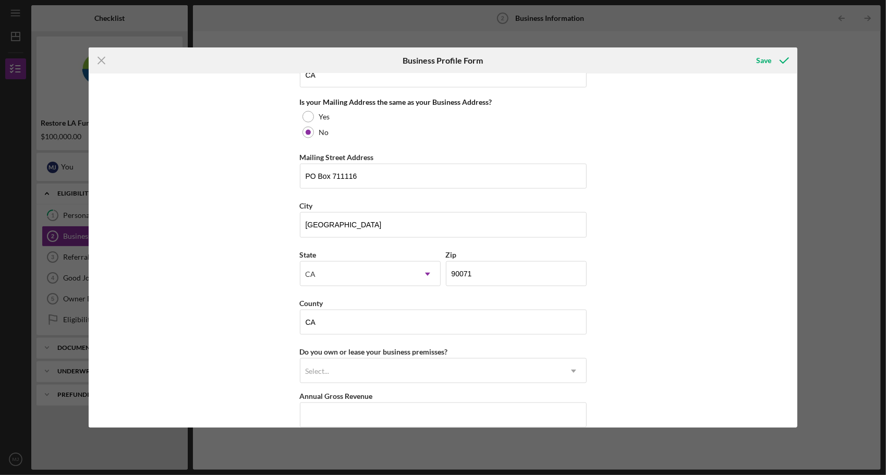
scroll to position [1022, 0]
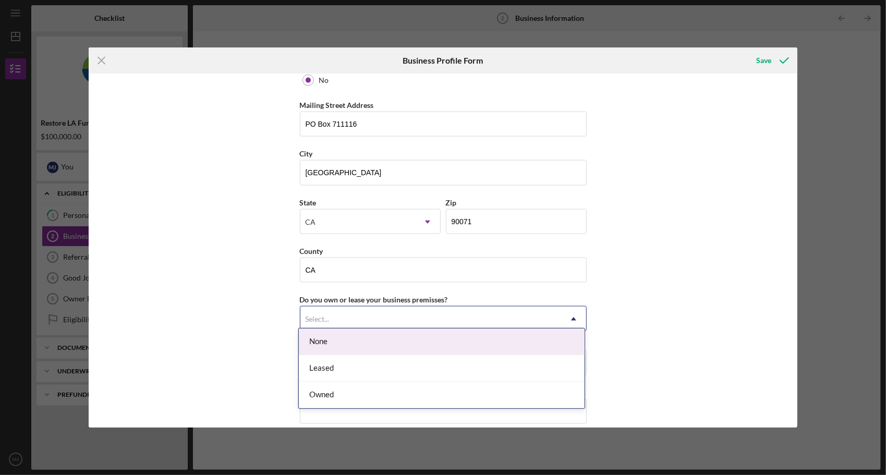
click at [373, 315] on div "Select..." at bounding box center [430, 319] width 261 height 24
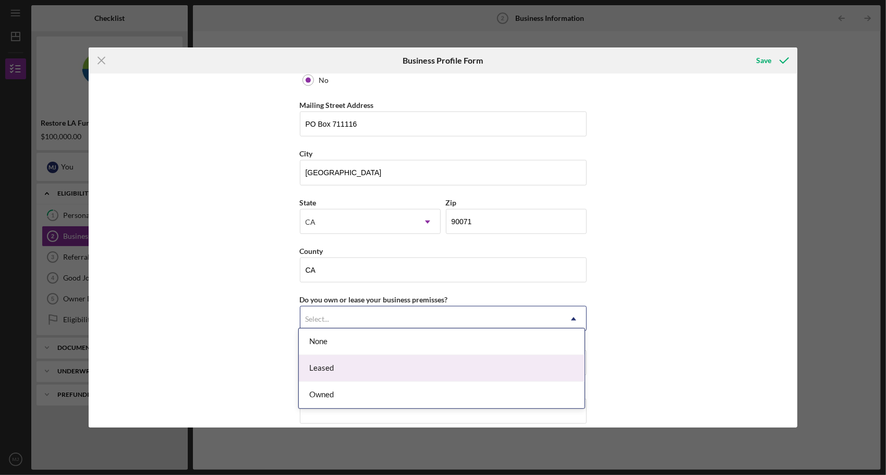
click at [335, 373] on div "Leased" at bounding box center [442, 368] width 286 height 27
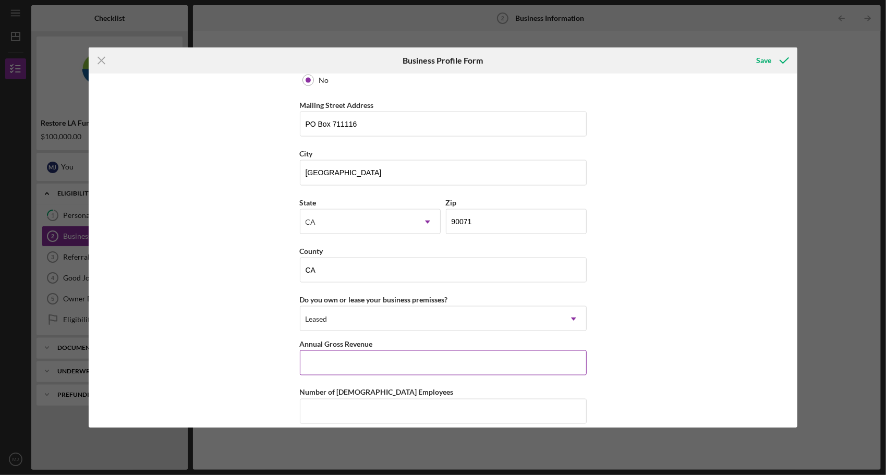
click at [340, 366] on input "Annual Gross Revenue" at bounding box center [443, 362] width 287 height 25
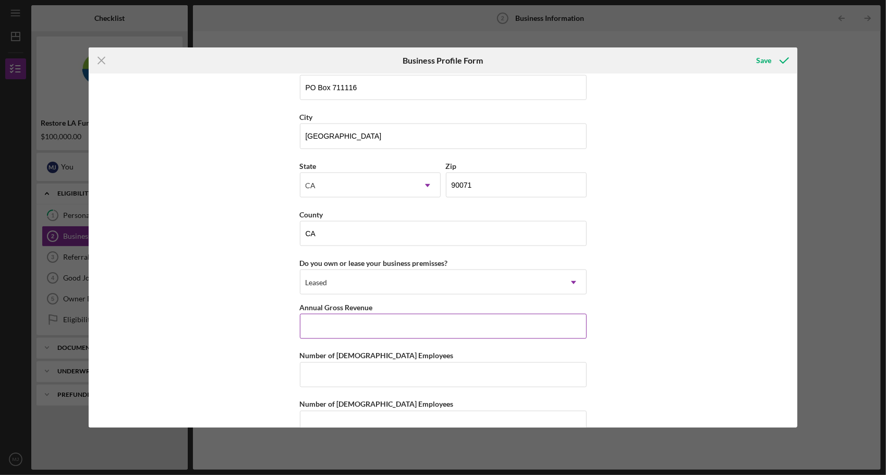
scroll to position [1074, 0]
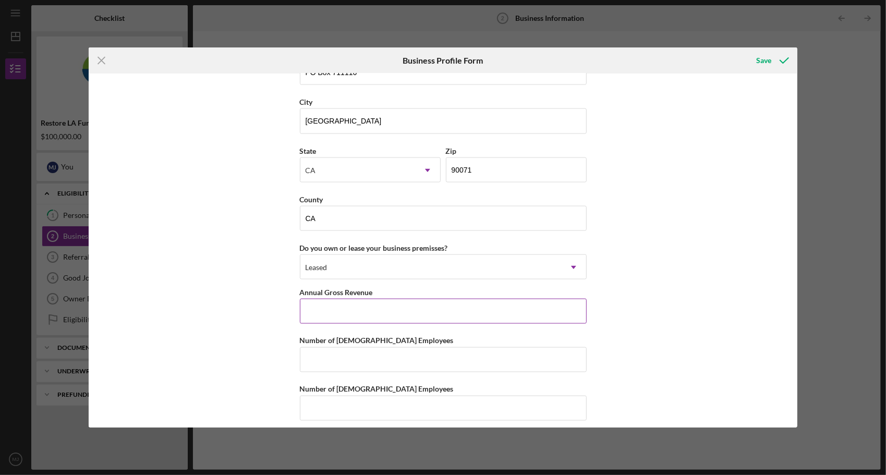
drag, startPoint x: 366, startPoint y: 312, endPoint x: 450, endPoint y: 316, distance: 84.0
click at [366, 312] on input "Annual Gross Revenue" at bounding box center [443, 311] width 287 height 25
type input "$971,000"
click at [392, 352] on input "Number of [DEMOGRAPHIC_DATA] Employees" at bounding box center [443, 359] width 287 height 25
type input "6"
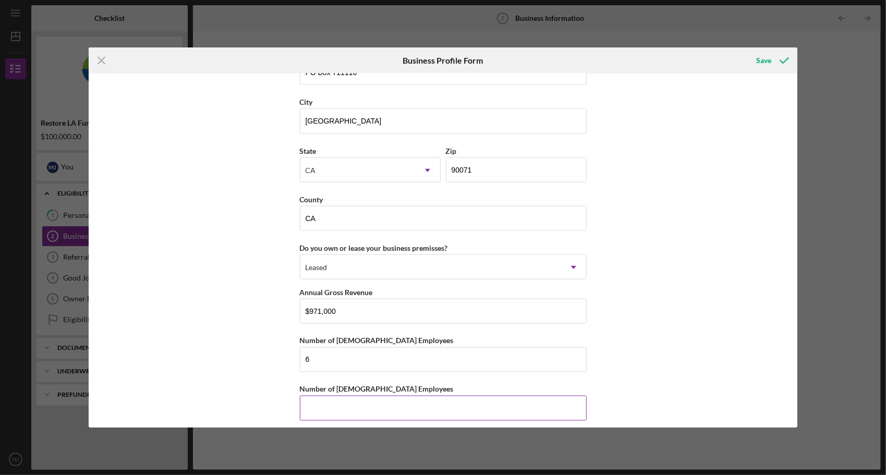
drag, startPoint x: 346, startPoint y: 402, endPoint x: 367, endPoint y: 401, distance: 20.9
click at [350, 402] on input "Number of [DEMOGRAPHIC_DATA] Employees" at bounding box center [443, 408] width 287 height 25
click at [360, 396] on input "Number of [DEMOGRAPHIC_DATA] Employees" at bounding box center [443, 408] width 287 height 25
type input "40"
click at [693, 348] on div "Business Name BG Truck and Catering, LLC DBA Business Start Date [DATE] Legal S…" at bounding box center [443, 251] width 709 height 354
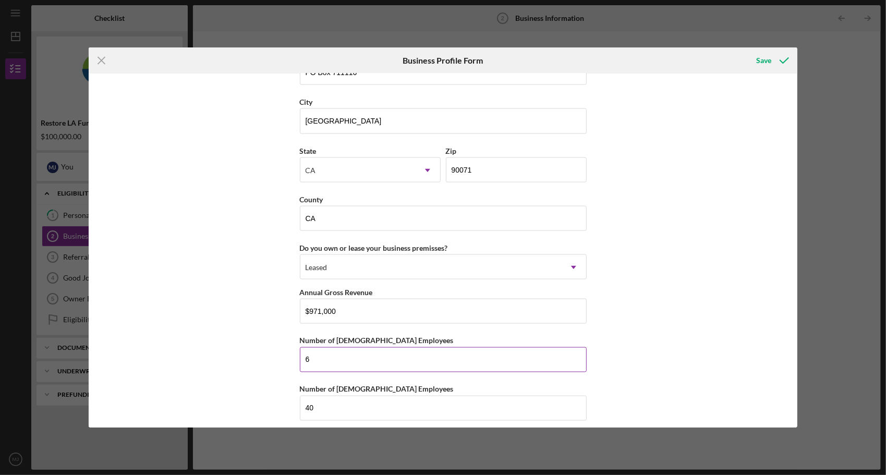
click at [406, 355] on input "6" at bounding box center [443, 359] width 287 height 25
type input "5"
click at [617, 319] on div "Business Name BG Truck and Catering, LLC DBA Business Start Date [DATE] Legal S…" at bounding box center [443, 251] width 709 height 354
click at [773, 56] on icon "submit" at bounding box center [784, 60] width 26 height 26
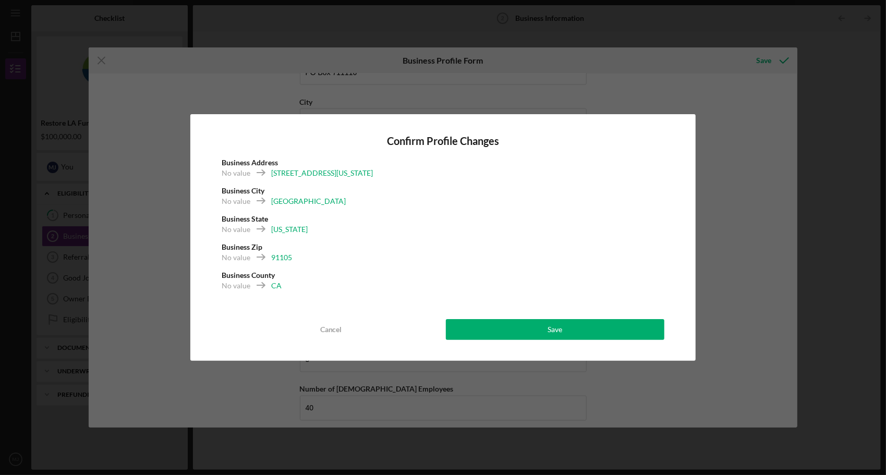
click at [533, 340] on div "Confirm Profile Changes Business Address No value [STREET_ADDRESS][US_STATE] No…" at bounding box center [443, 237] width 506 height 247
click at [561, 333] on div "Save" at bounding box center [554, 329] width 15 height 21
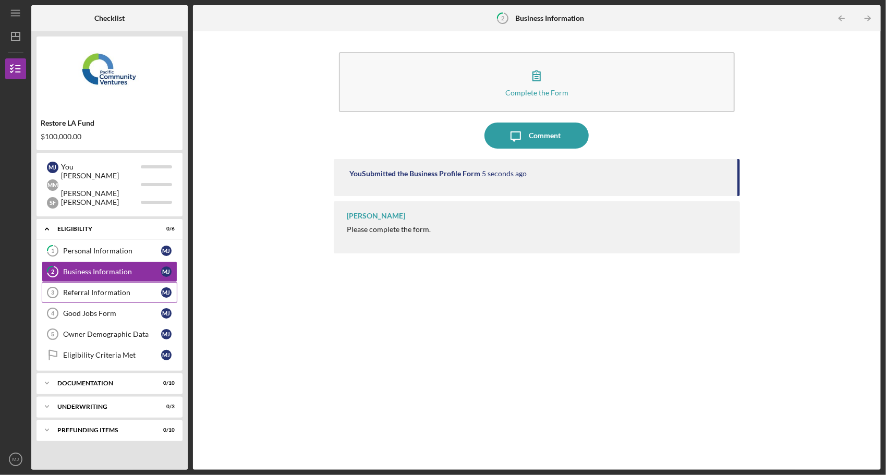
click at [139, 297] on link "Referral Information 3 Referral Information [PERSON_NAME]" at bounding box center [110, 292] width 136 height 21
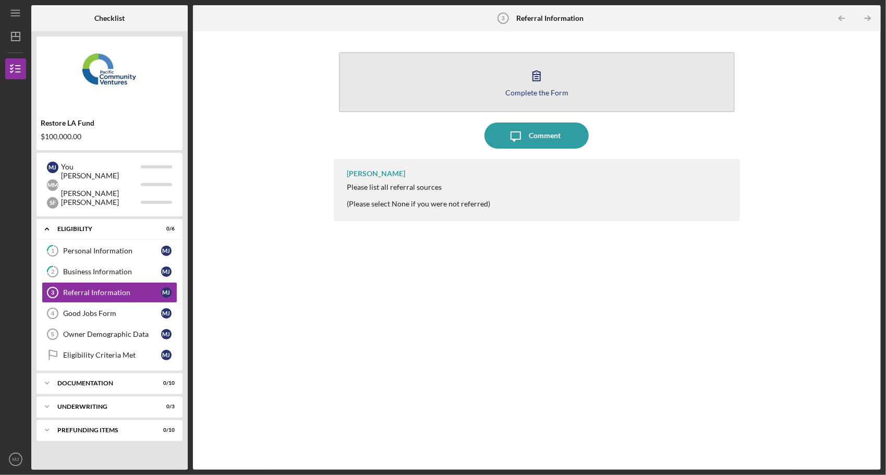
click at [533, 71] on icon "button" at bounding box center [536, 76] width 26 height 26
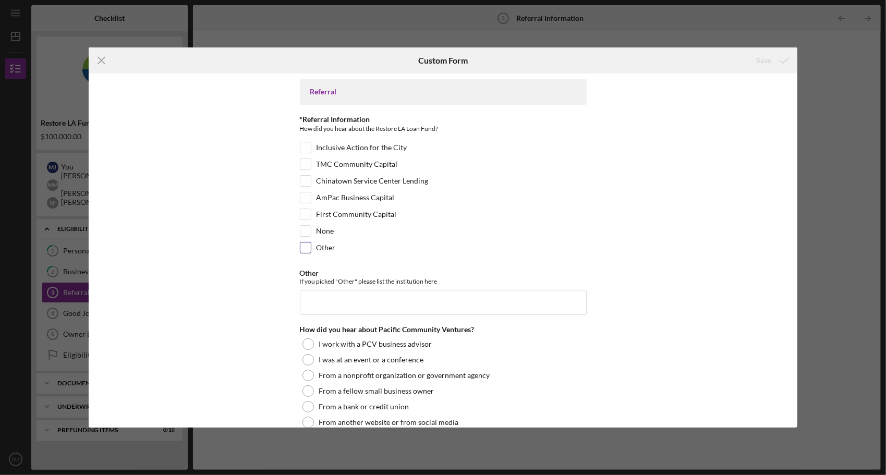
click at [304, 244] on input "Other" at bounding box center [305, 247] width 10 height 10
checkbox input "true"
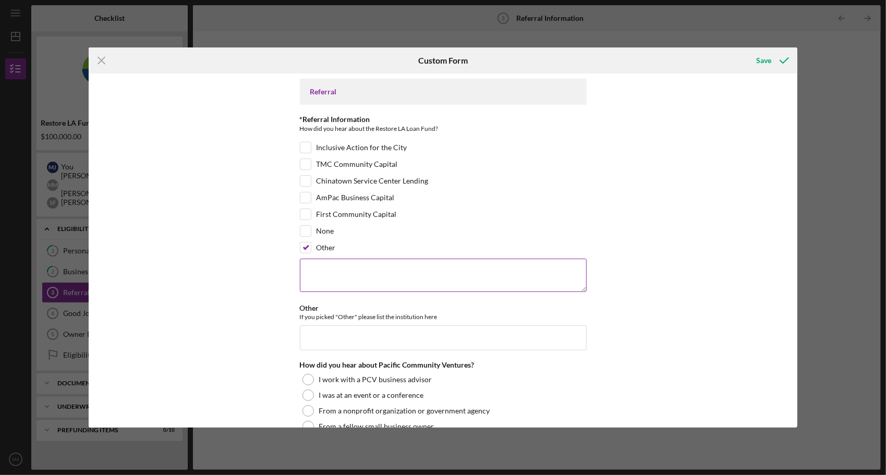
click at [321, 277] on textarea at bounding box center [443, 275] width 287 height 33
drag, startPoint x: 366, startPoint y: 269, endPoint x: 279, endPoint y: 254, distance: 87.8
click at [279, 254] on div "Referral *Referral Information How did you hear about the Restore LA Loan Fund?…" at bounding box center [443, 251] width 709 height 354
type textarea "Regarding Her"
drag, startPoint x: 328, startPoint y: 317, endPoint x: 328, endPoint y: 327, distance: 10.4
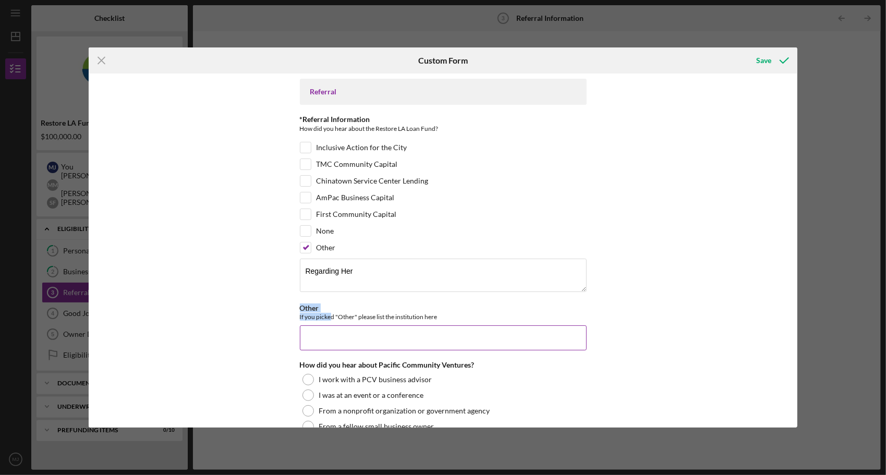
click at [328, 327] on div "Other If you picked "Other" please list the institution here" at bounding box center [443, 327] width 287 height 46
click at [326, 332] on input "Other" at bounding box center [443, 337] width 287 height 25
paste input "Regarding Her"
type input "Regarding Her"
click at [277, 264] on div "Referral *Referral Information How did you hear about the Restore LA Loan Fund?…" at bounding box center [443, 251] width 709 height 354
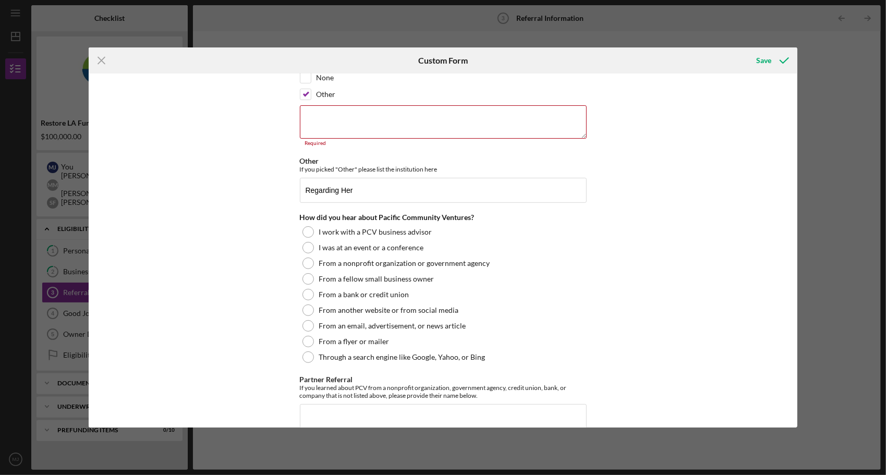
scroll to position [156, 0]
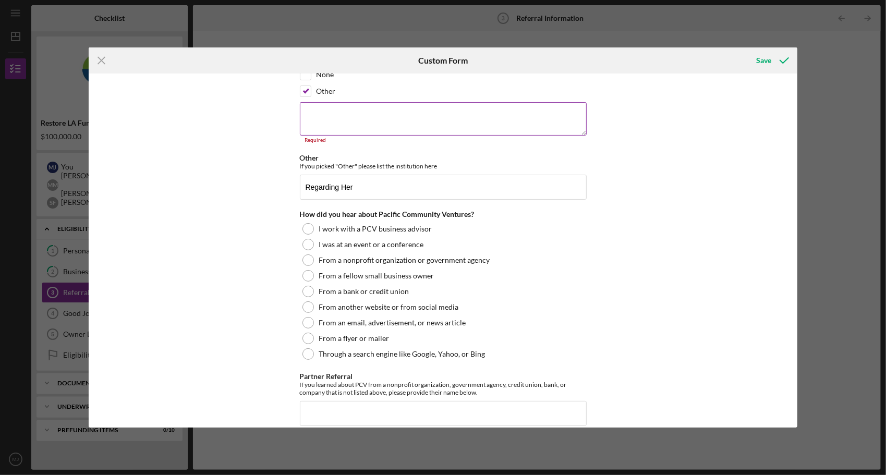
click at [333, 120] on textarea at bounding box center [443, 118] width 287 height 33
click at [331, 109] on textarea at bounding box center [443, 118] width 287 height 33
paste textarea "Regarding Her"
type textarea "Regarding Her"
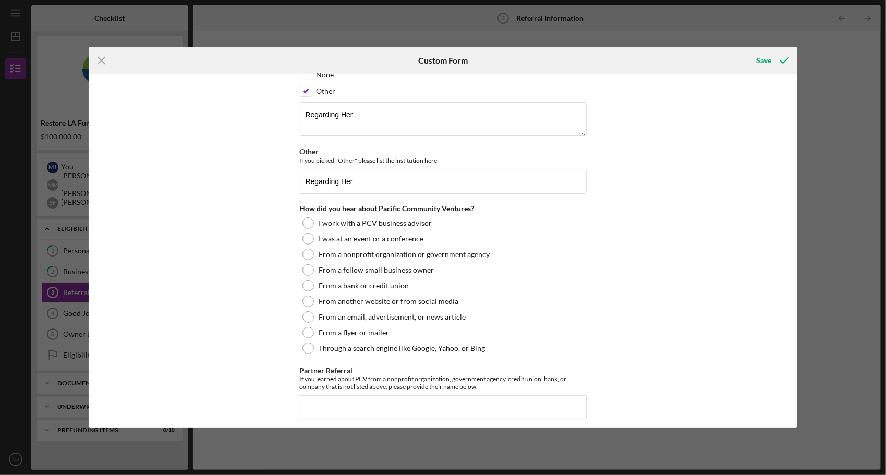
click at [221, 253] on div "Referral *Referral Information How did you hear about the Restore LA Loan Fund?…" at bounding box center [443, 251] width 709 height 354
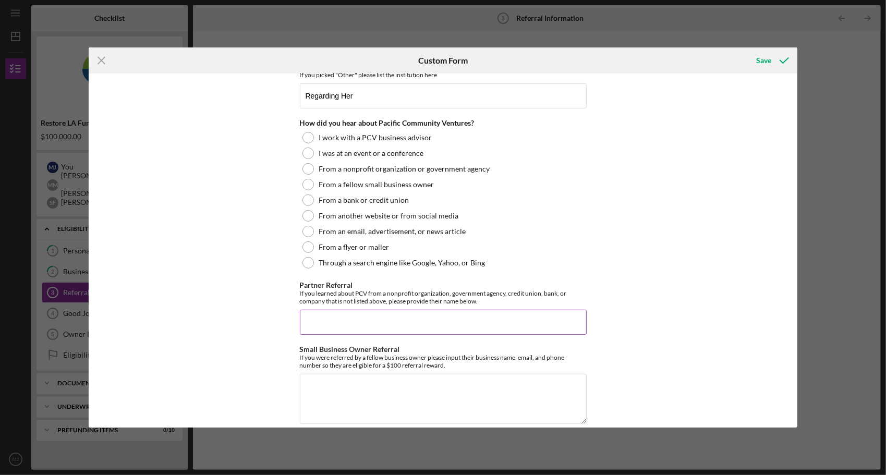
scroll to position [251, 0]
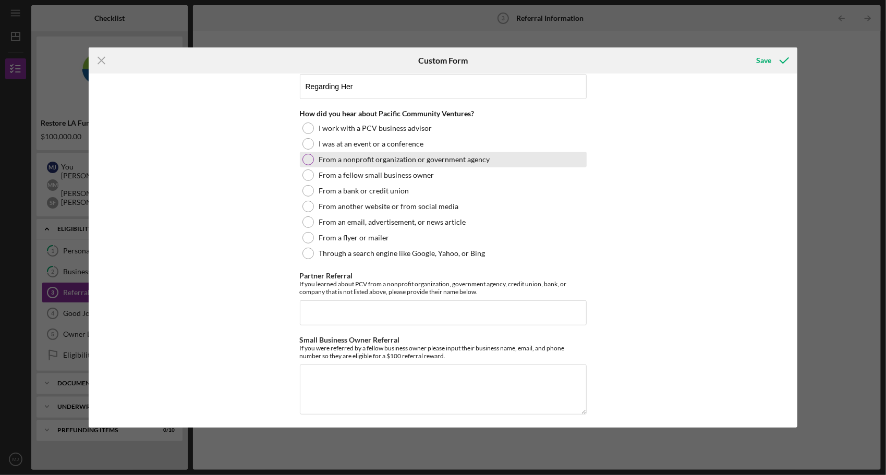
click at [401, 157] on label "From a nonprofit organization or government agency" at bounding box center [404, 159] width 171 height 8
click at [768, 69] on div "Save" at bounding box center [763, 60] width 15 height 21
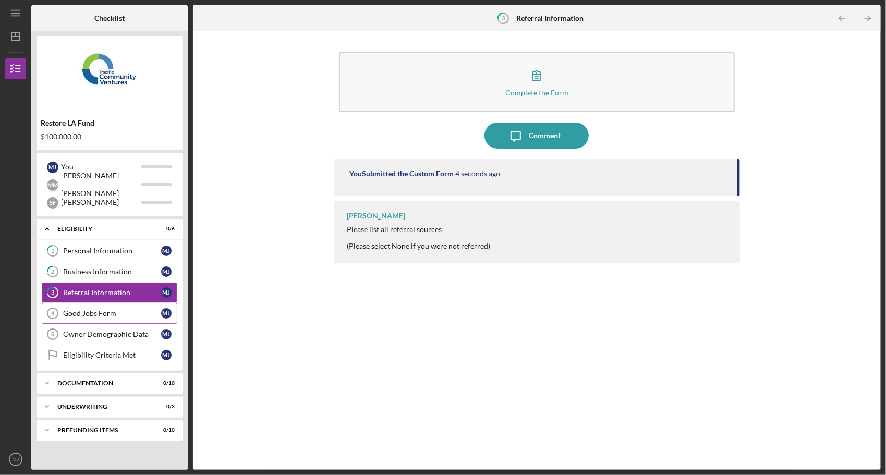
click at [101, 306] on link "Good Jobs Form 4 Good Jobs Form [PERSON_NAME]" at bounding box center [110, 313] width 136 height 21
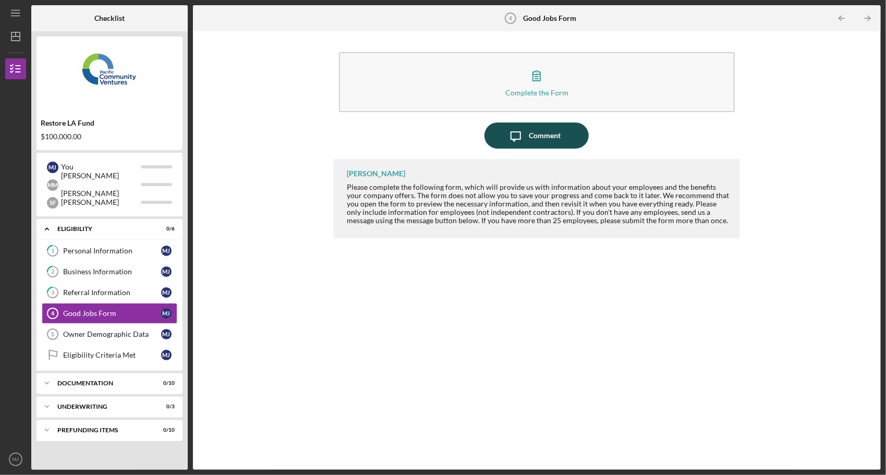
click at [538, 131] on div "Comment" at bounding box center [545, 136] width 32 height 26
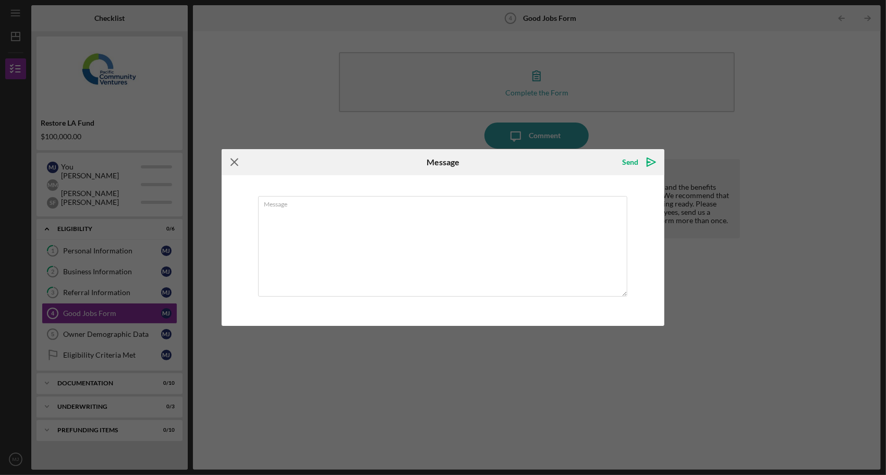
click at [238, 162] on icon "Icon/Menu Close" at bounding box center [235, 162] width 26 height 26
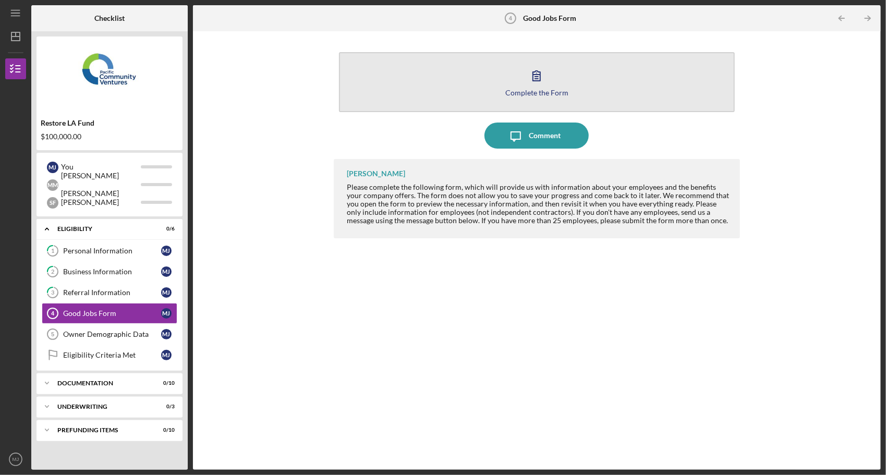
click at [535, 67] on icon "button" at bounding box center [536, 76] width 26 height 26
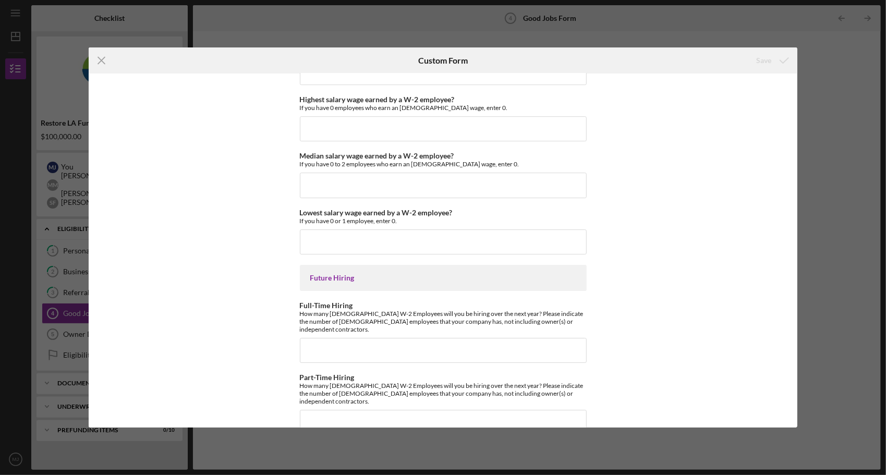
scroll to position [2110, 0]
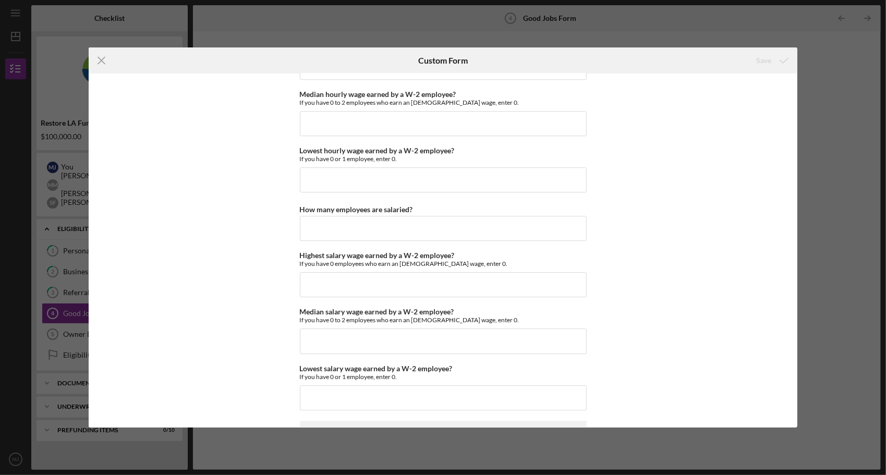
click at [826, 238] on div "Icon/Menu Close Custom Form Save Good Jobs Form *Total Number of [DEMOGRAPHIC_D…" at bounding box center [443, 237] width 886 height 475
click at [633, 25] on div "Icon/Menu Close Custom Form Save Good Jobs Form *Total Number of [DEMOGRAPHIC_D…" at bounding box center [443, 237] width 886 height 475
click at [388, 35] on div "Icon/Menu Close Custom Form Save Good Jobs Form *Total Number of [DEMOGRAPHIC_D…" at bounding box center [443, 237] width 886 height 475
click at [105, 57] on icon "Icon/Menu Close" at bounding box center [102, 60] width 26 height 26
